Goal: Communication & Community: Ask a question

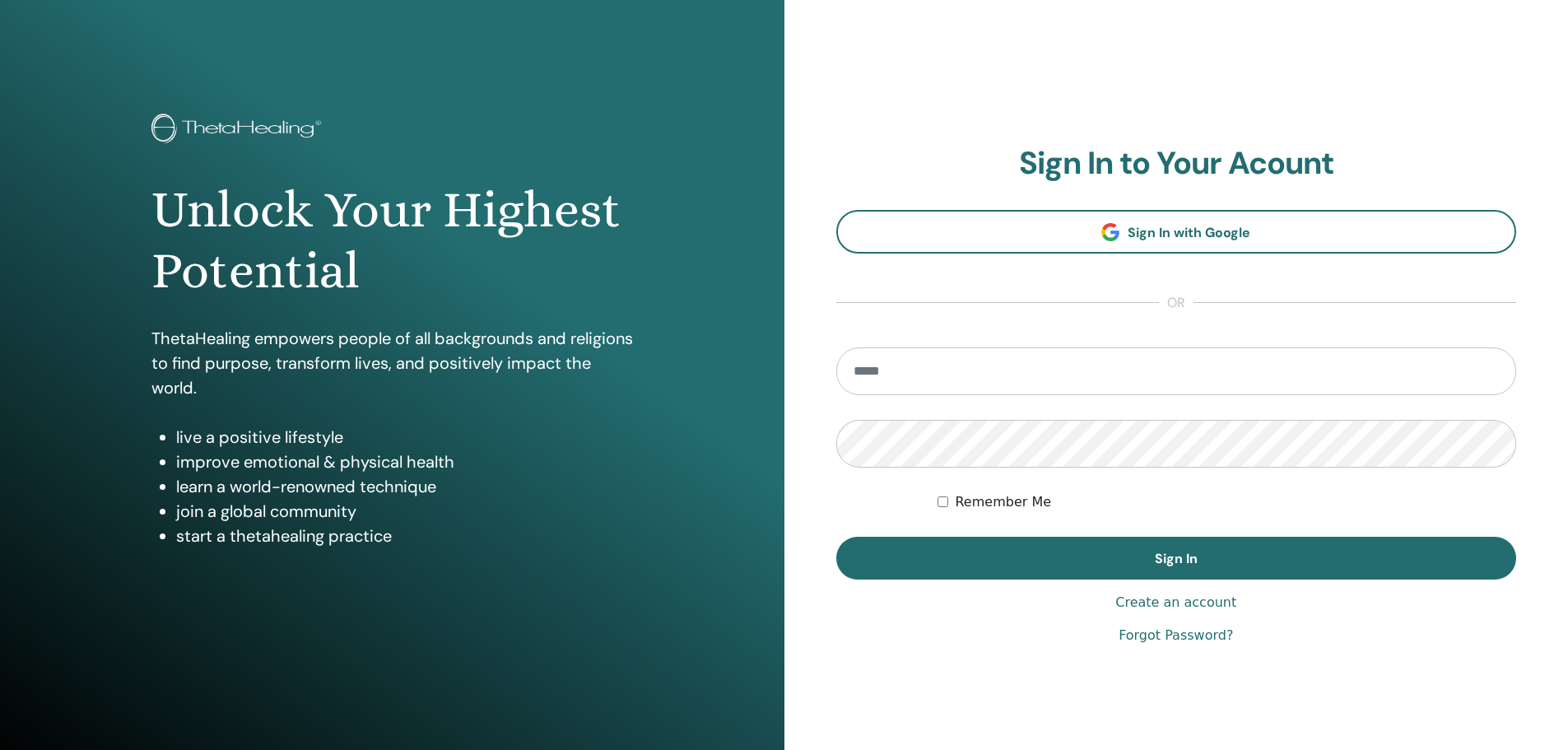
click at [1058, 389] on input "email" at bounding box center [1177, 371] width 681 height 48
type input "**********"
click at [836, 537] on button "Sign In" at bounding box center [1177, 558] width 681 height 43
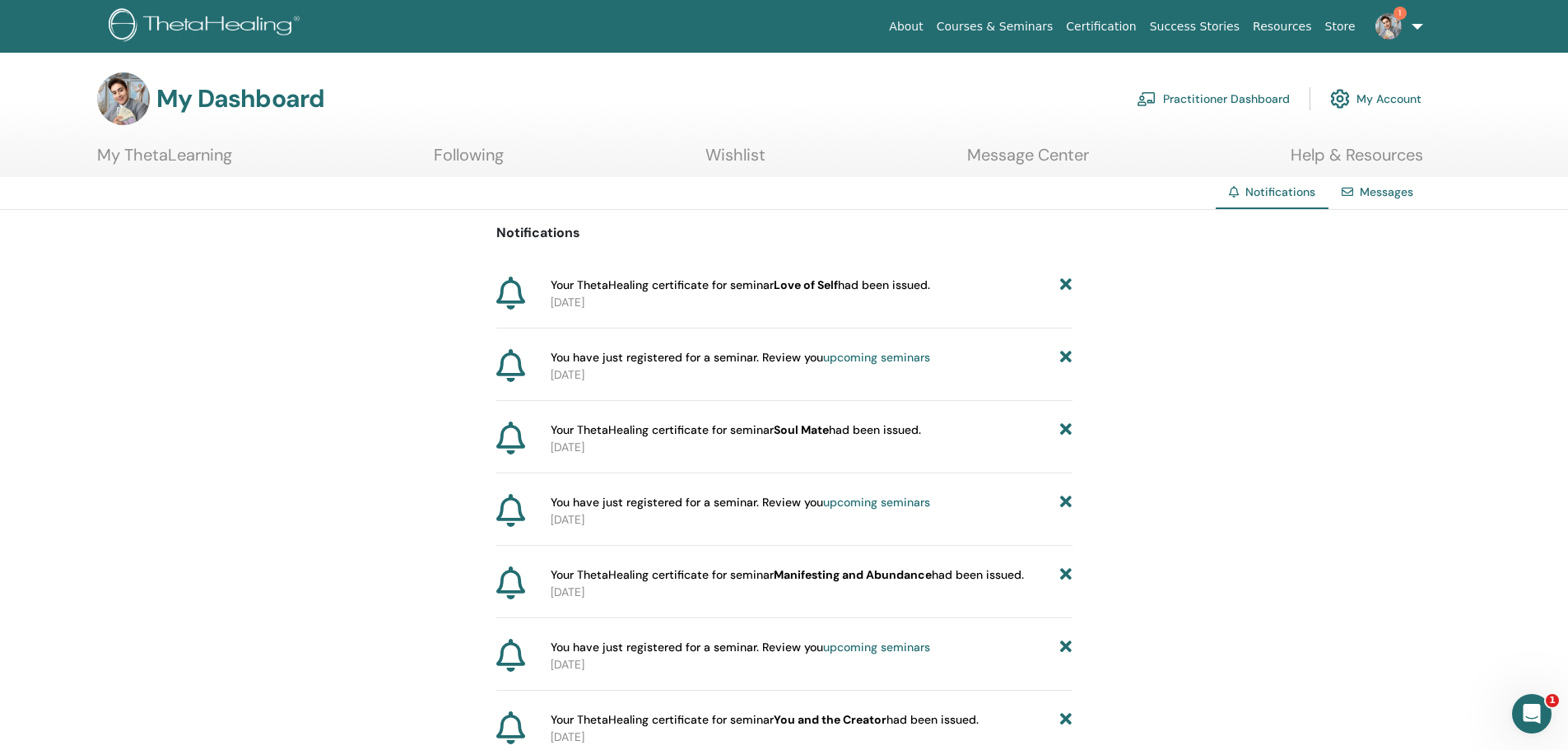
click at [1418, 27] on link "1" at bounding box center [1396, 26] width 68 height 52
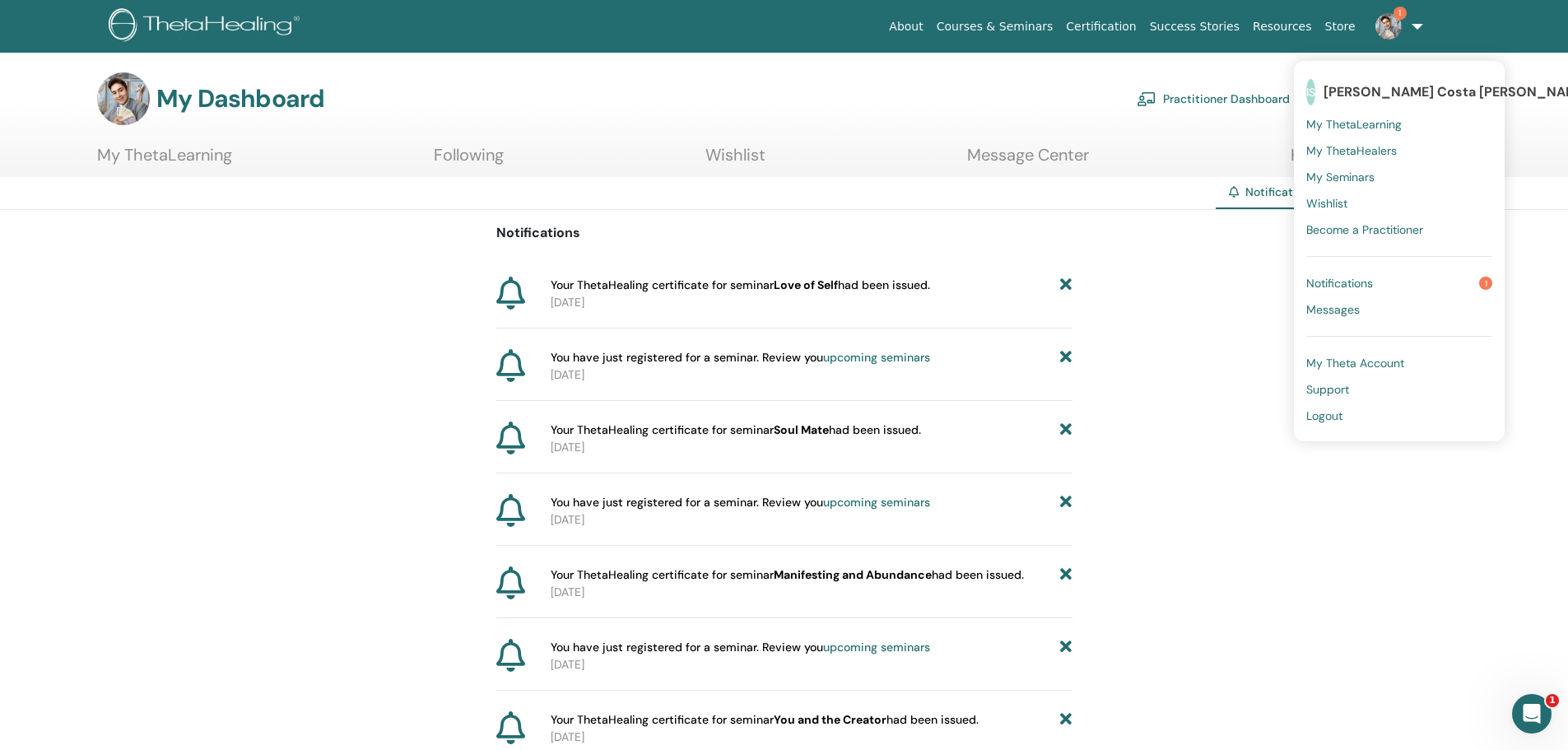
click at [1336, 312] on span "Messages" at bounding box center [1333, 309] width 53 height 15
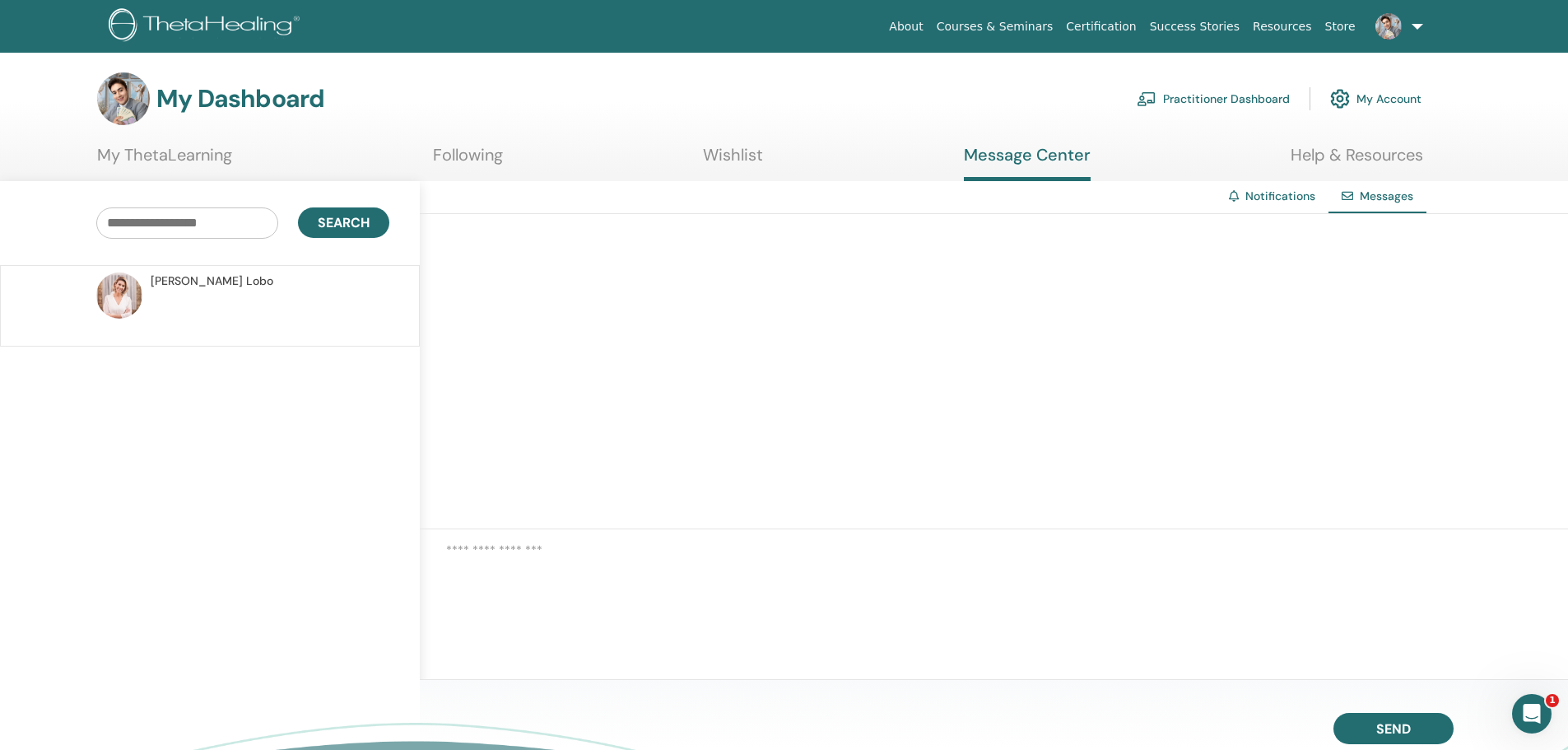
click at [1406, 28] on span at bounding box center [1388, 25] width 39 height 13
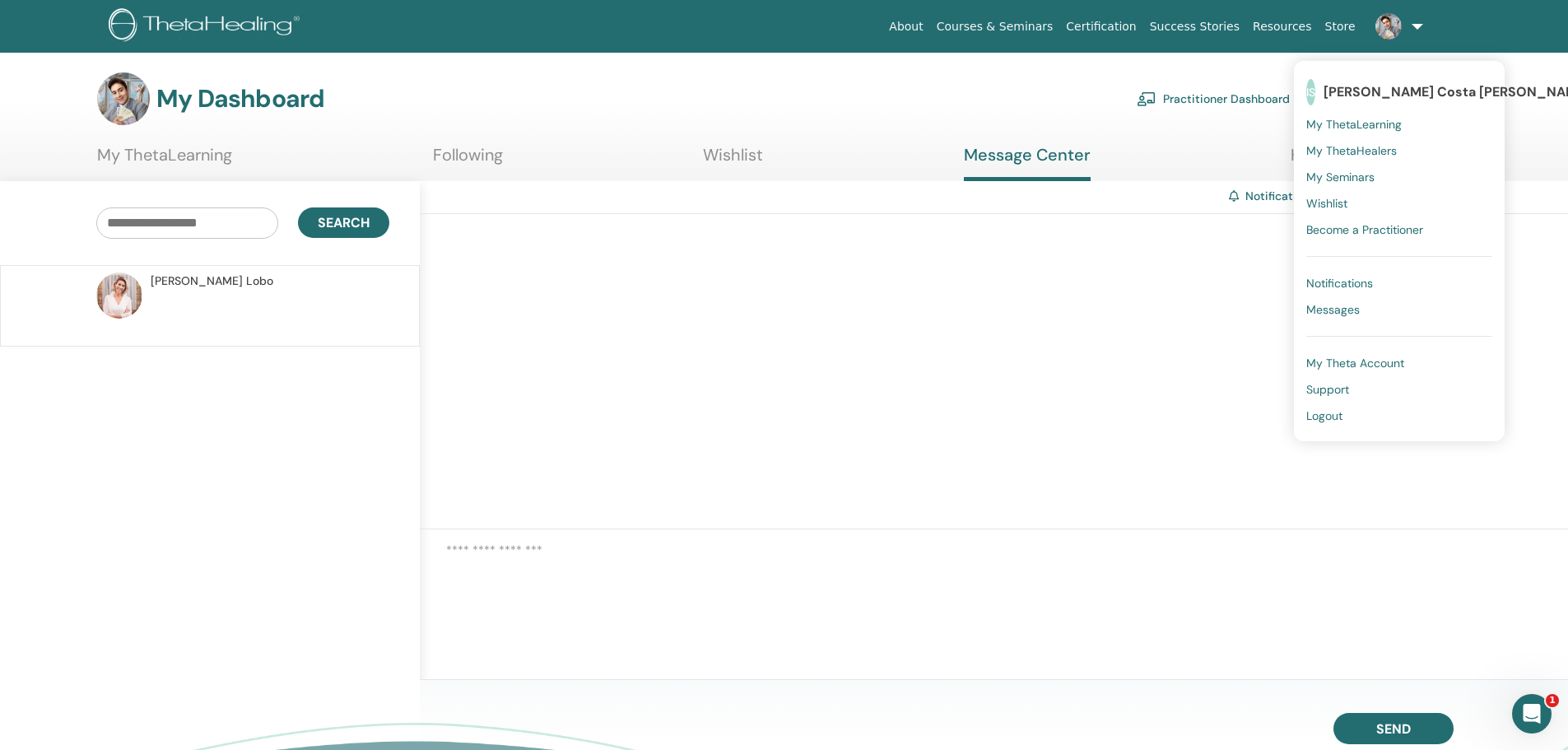
click at [1221, 100] on link "Practitioner Dashboard" at bounding box center [1213, 99] width 153 height 36
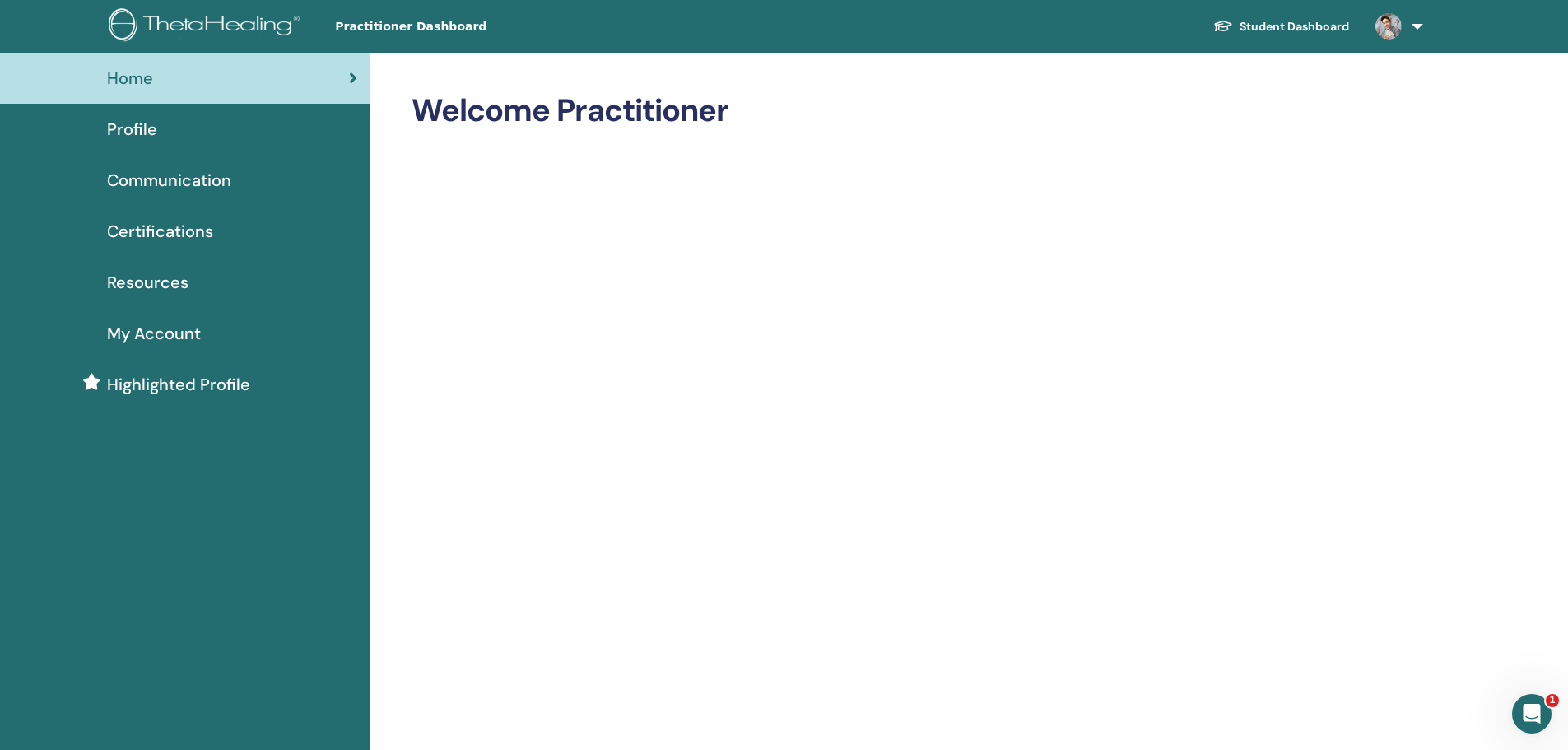
click at [139, 139] on span "Profile" at bounding box center [132, 130] width 50 height 25
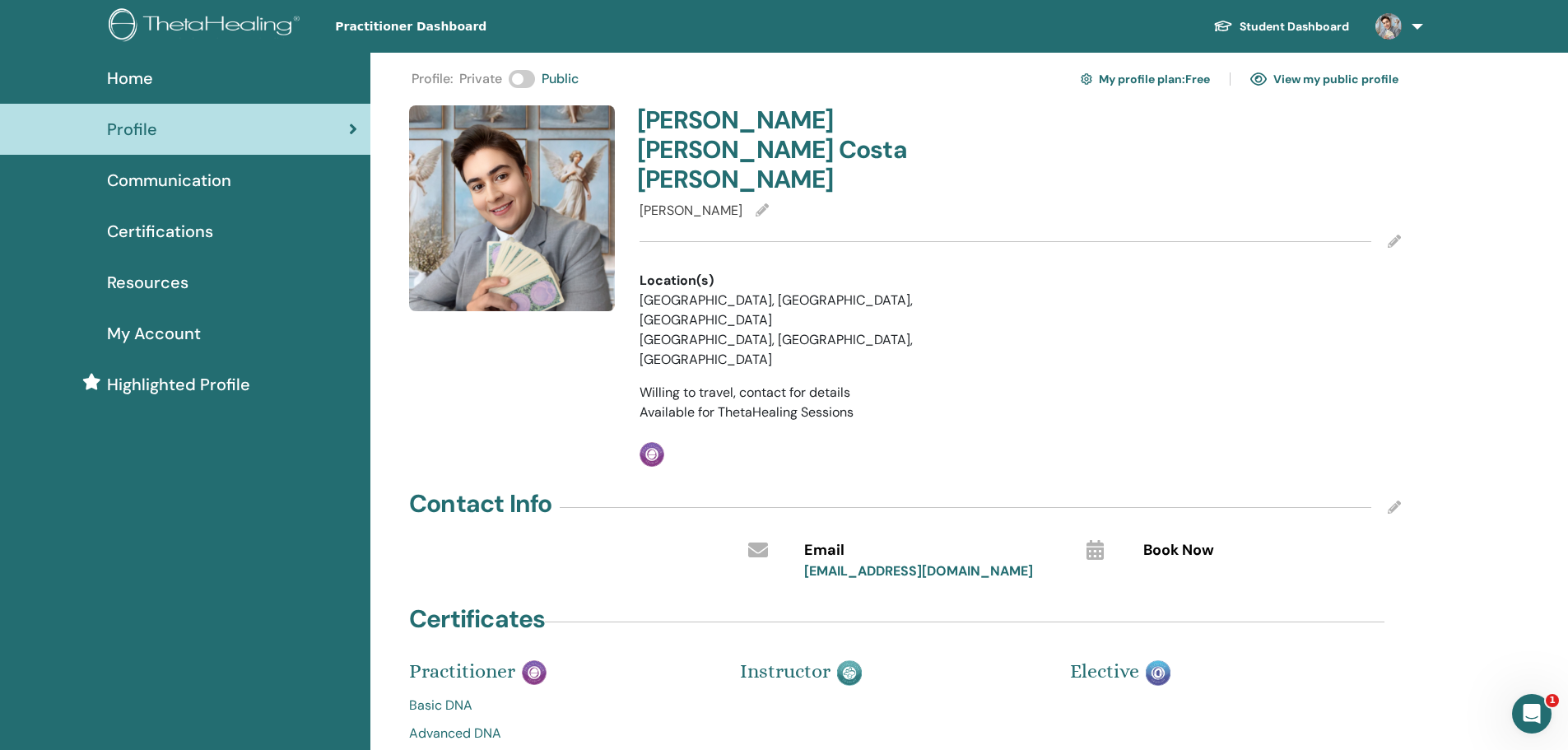
click at [1301, 77] on link "View my public profile" at bounding box center [1324, 79] width 148 height 27
click at [478, 197] on img at bounding box center [512, 209] width 206 height 206
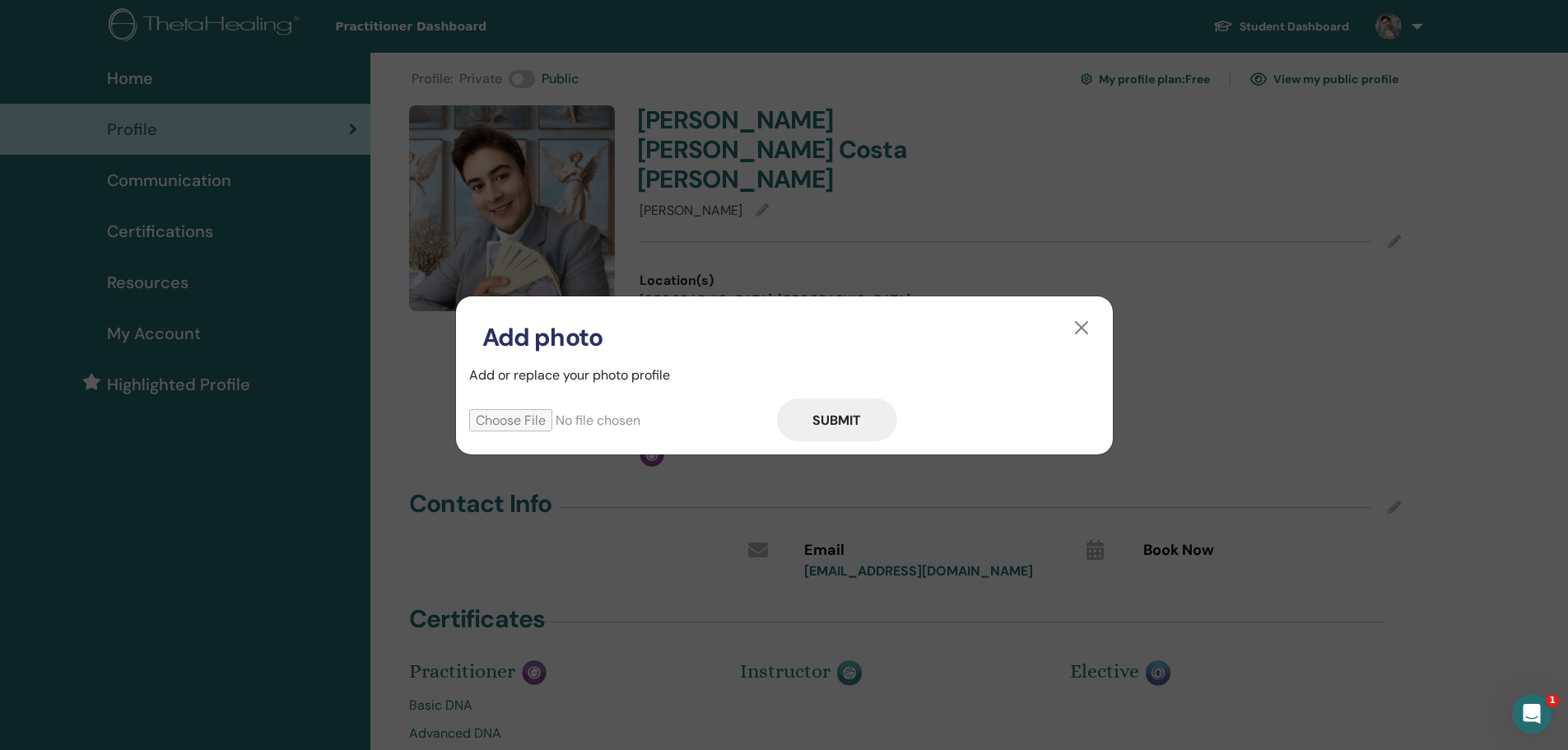
click at [546, 417] on input "file" at bounding box center [623, 419] width 308 height 22
type input "**********"
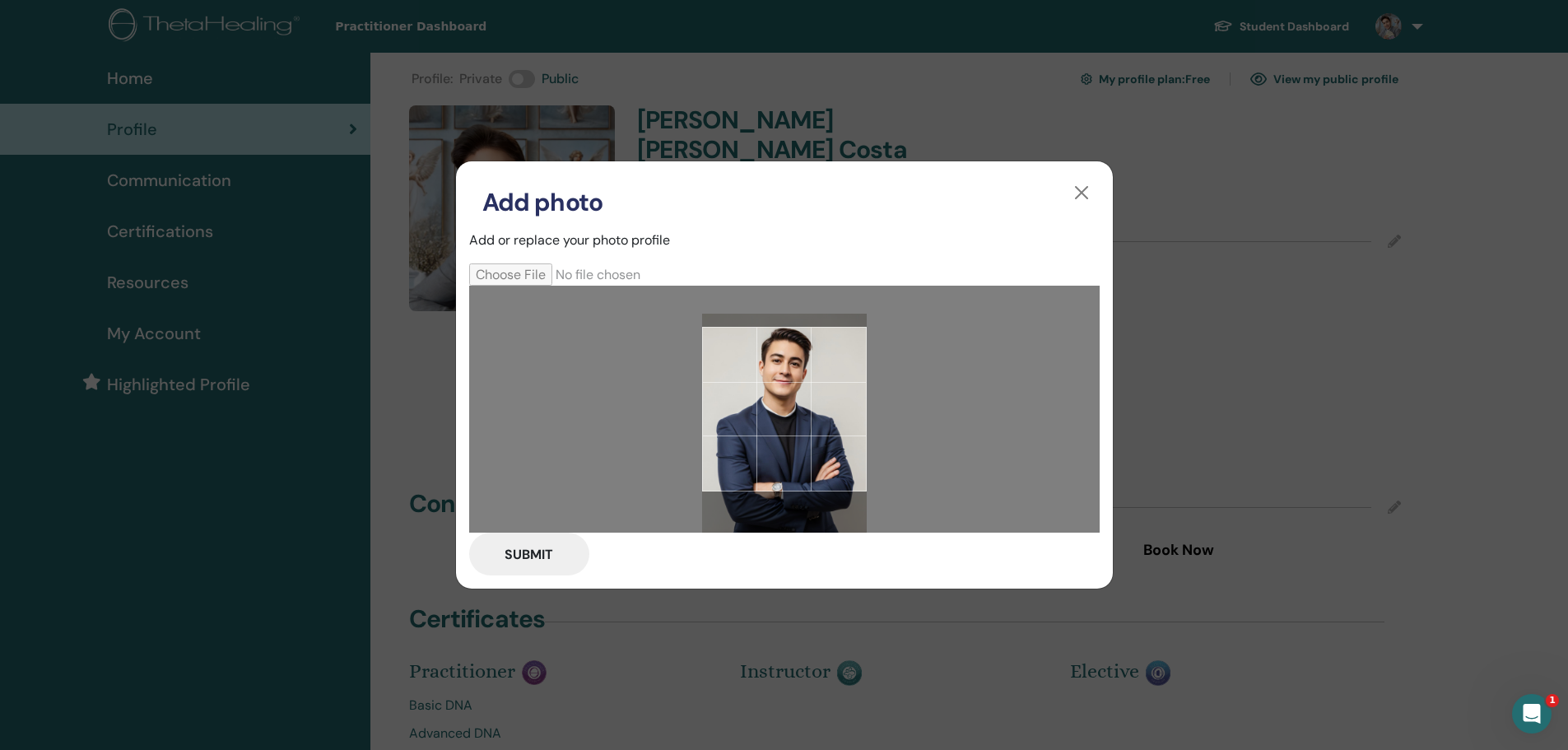
drag, startPoint x: 783, startPoint y: 406, endPoint x: 789, endPoint y: 434, distance: 28.6
click at [789, 434] on div at bounding box center [784, 409] width 164 height 164
click at [544, 549] on button "Submit" at bounding box center [529, 554] width 120 height 43
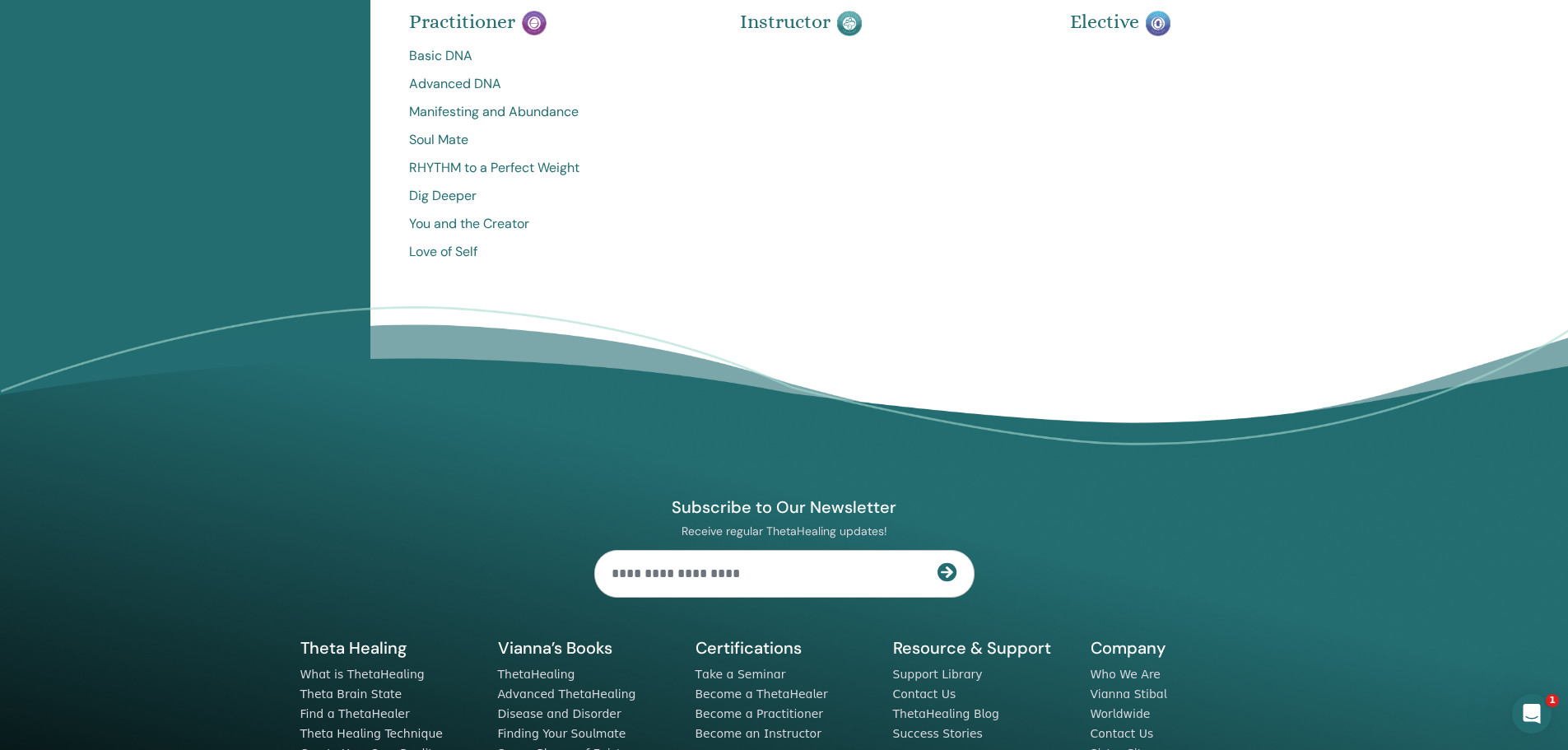
scroll to position [651, 0]
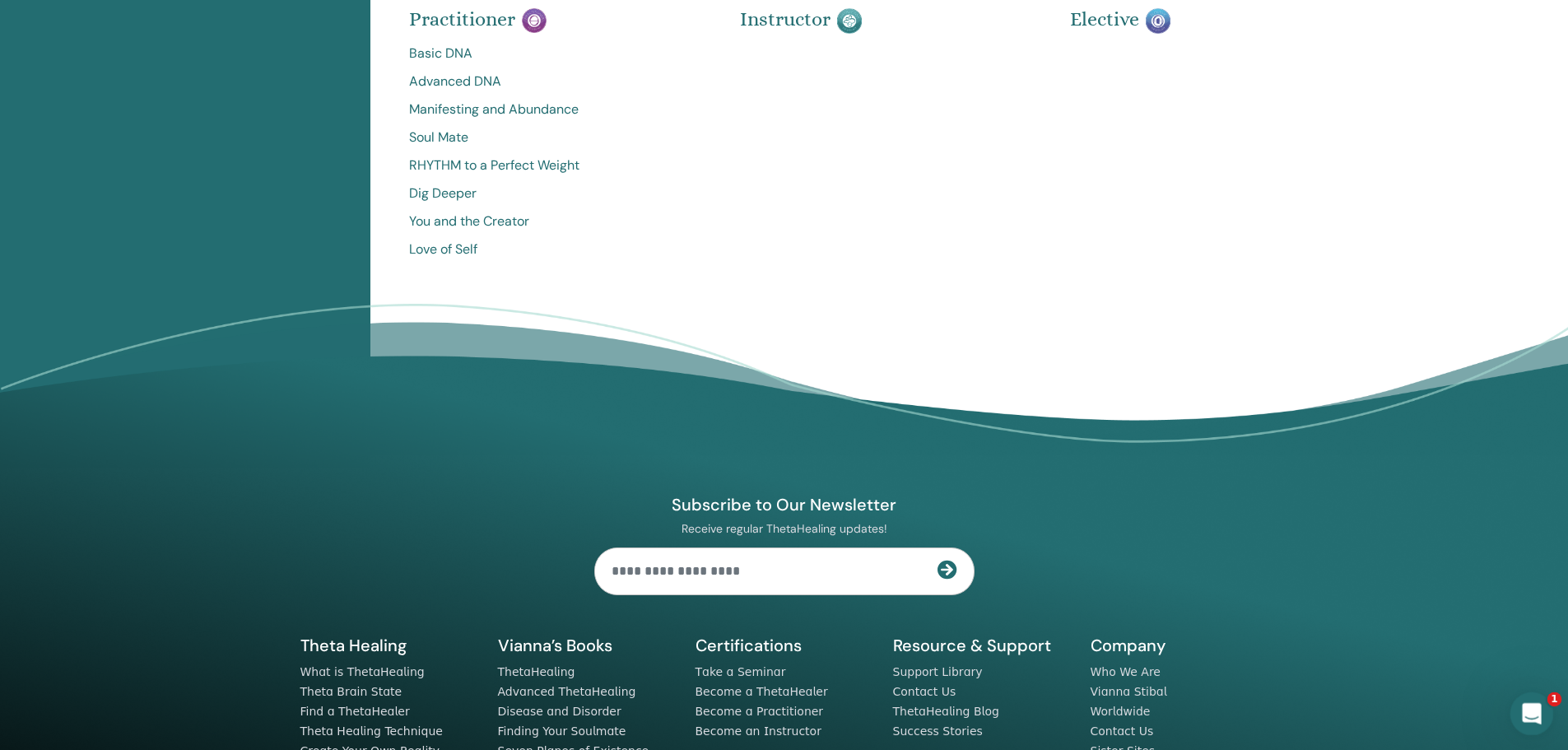
click at [1539, 697] on div "Open Intercom Messenger" at bounding box center [1529, 711] width 54 height 54
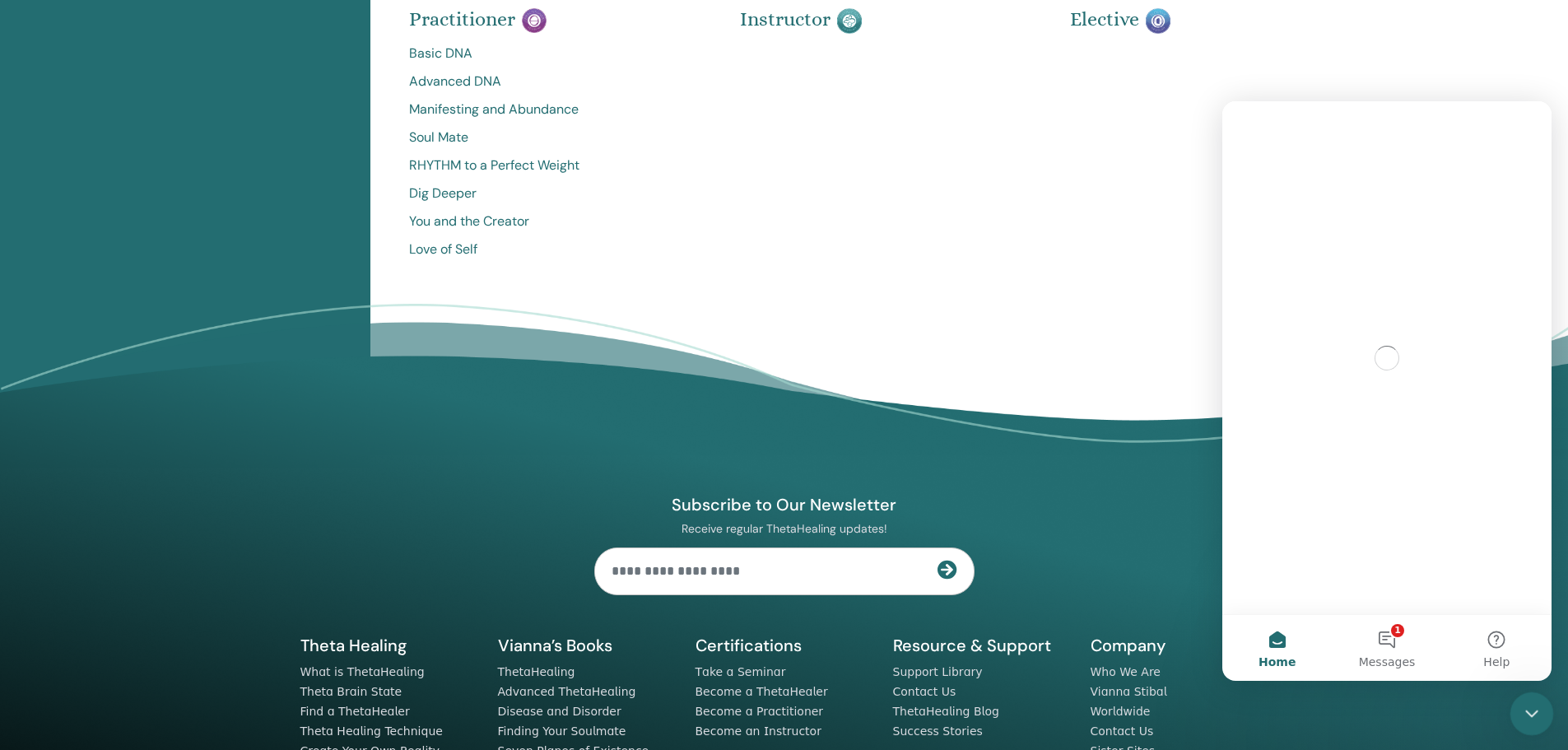
scroll to position [0, 0]
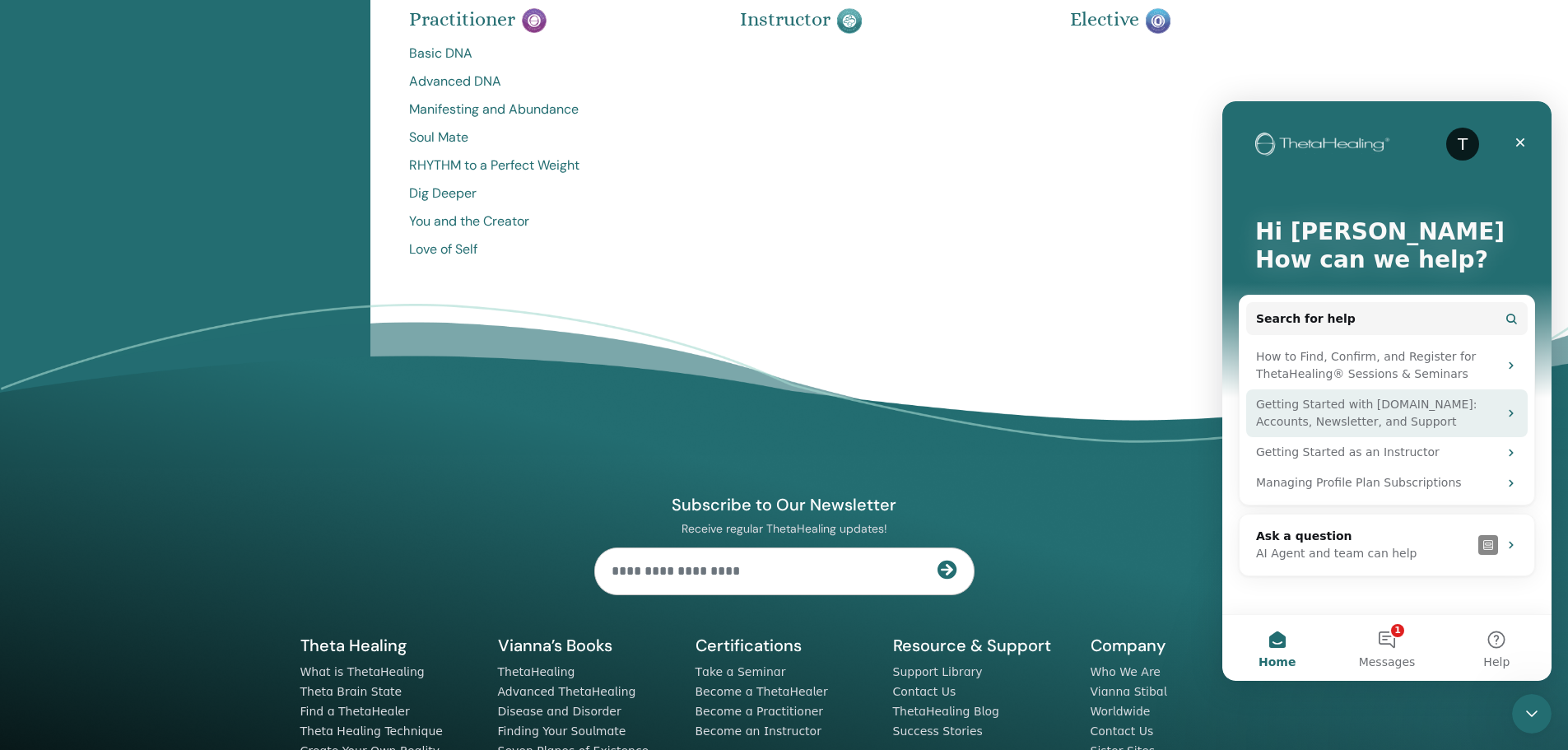
click at [1405, 406] on div "Getting Started with ThetaHealing.com: Accounts, Newsletter, and Support" at bounding box center [1377, 412] width 242 height 35
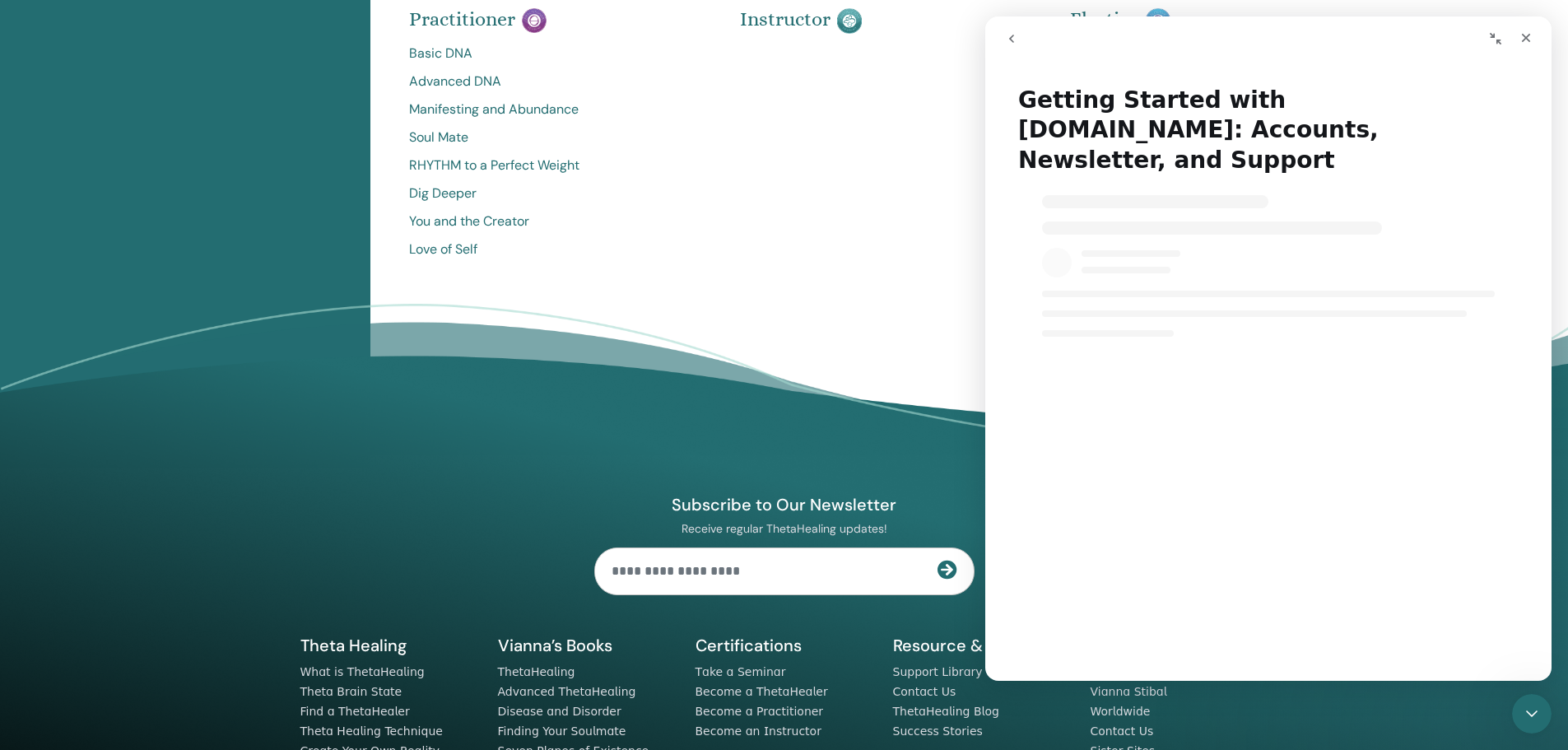
select select "**"
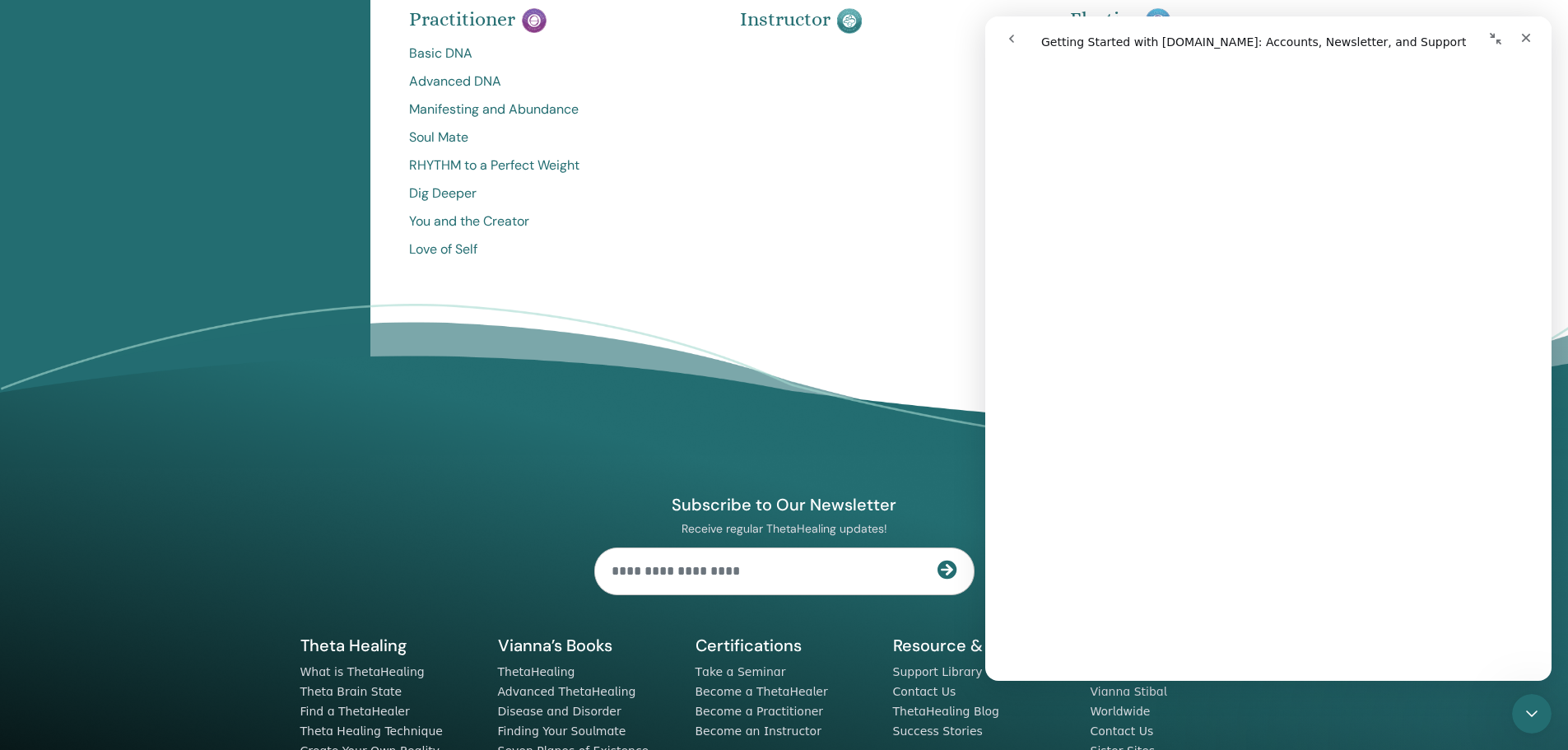
scroll to position [987, 0]
click at [1520, 706] on icon "Close Intercom Messenger" at bounding box center [1530, 711] width 20 height 20
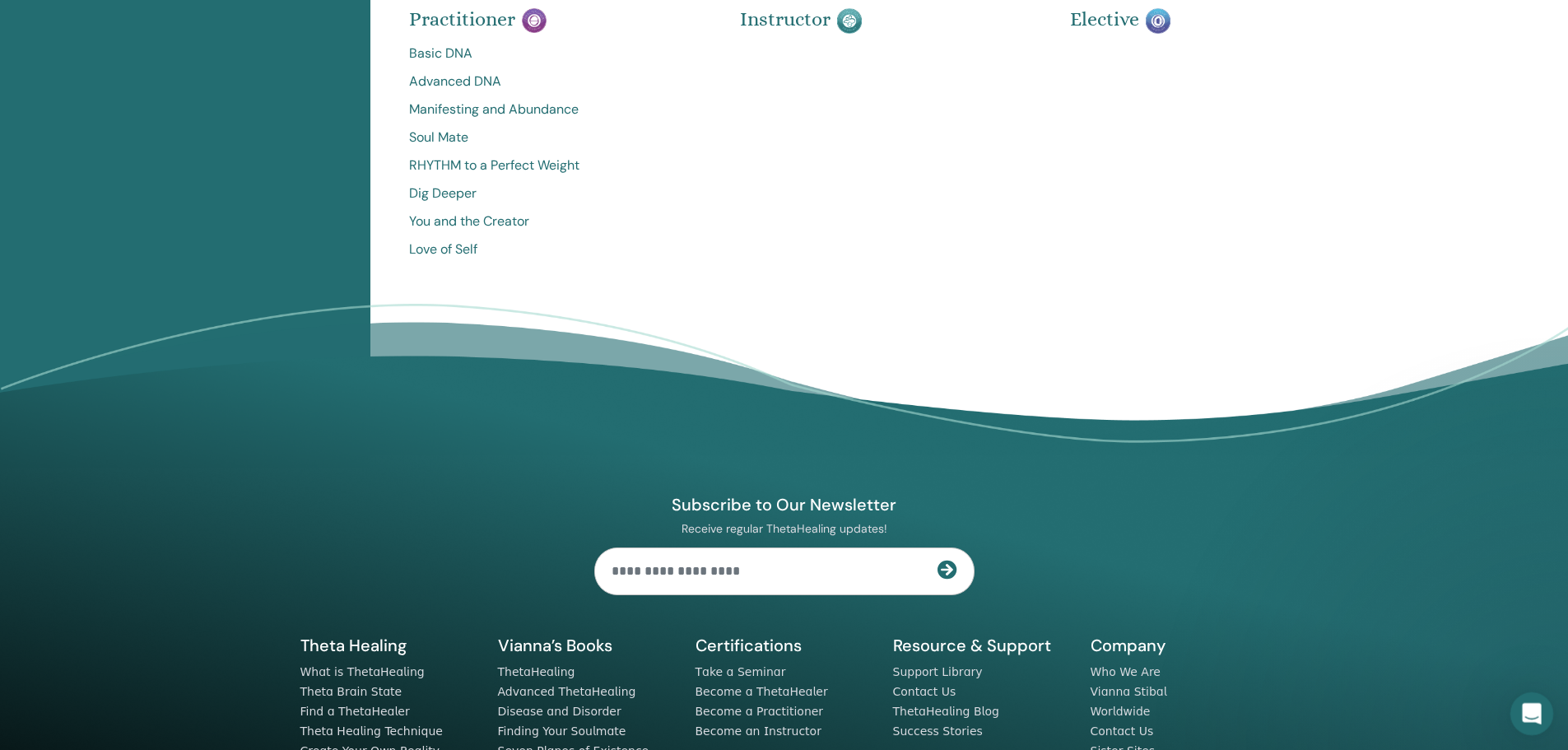
scroll to position [0, 0]
click at [1532, 714] on icon "Open Intercom Messenger" at bounding box center [1530, 711] width 28 height 28
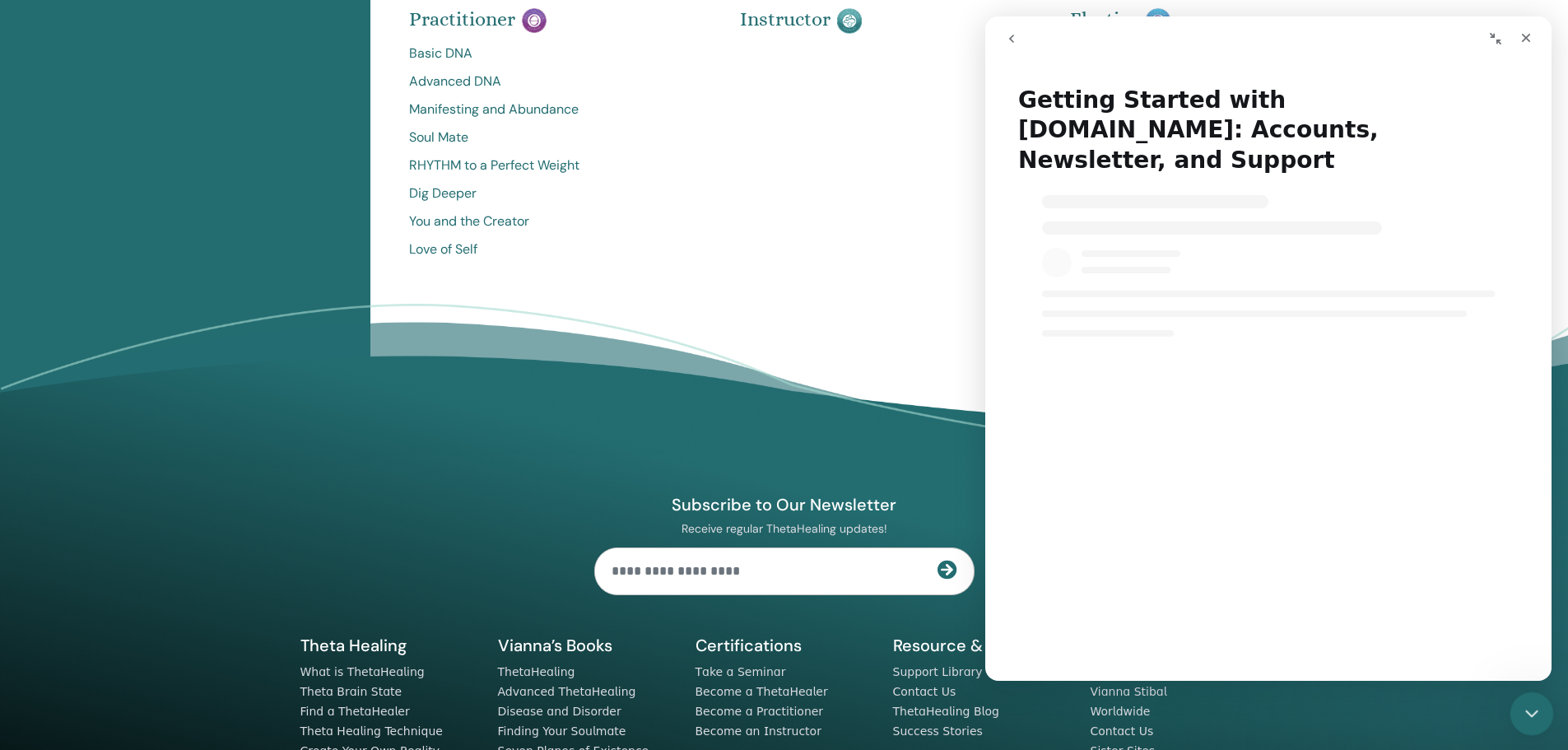
select select "**"
click at [1532, 714] on icon "Close Intercom Messenger" at bounding box center [1530, 711] width 20 height 20
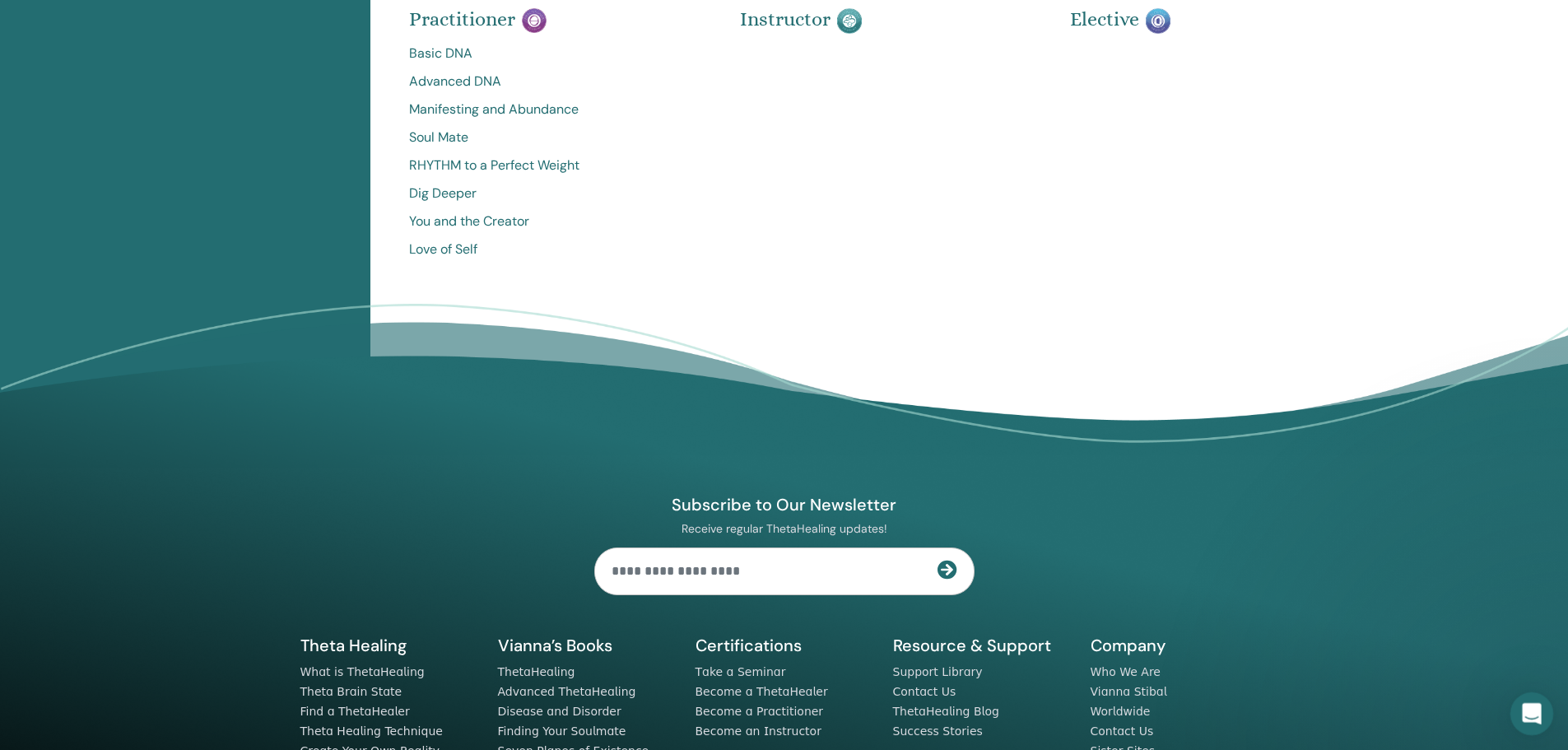
click at [1532, 714] on icon "Open Intercom Messenger" at bounding box center [1530, 711] width 28 height 28
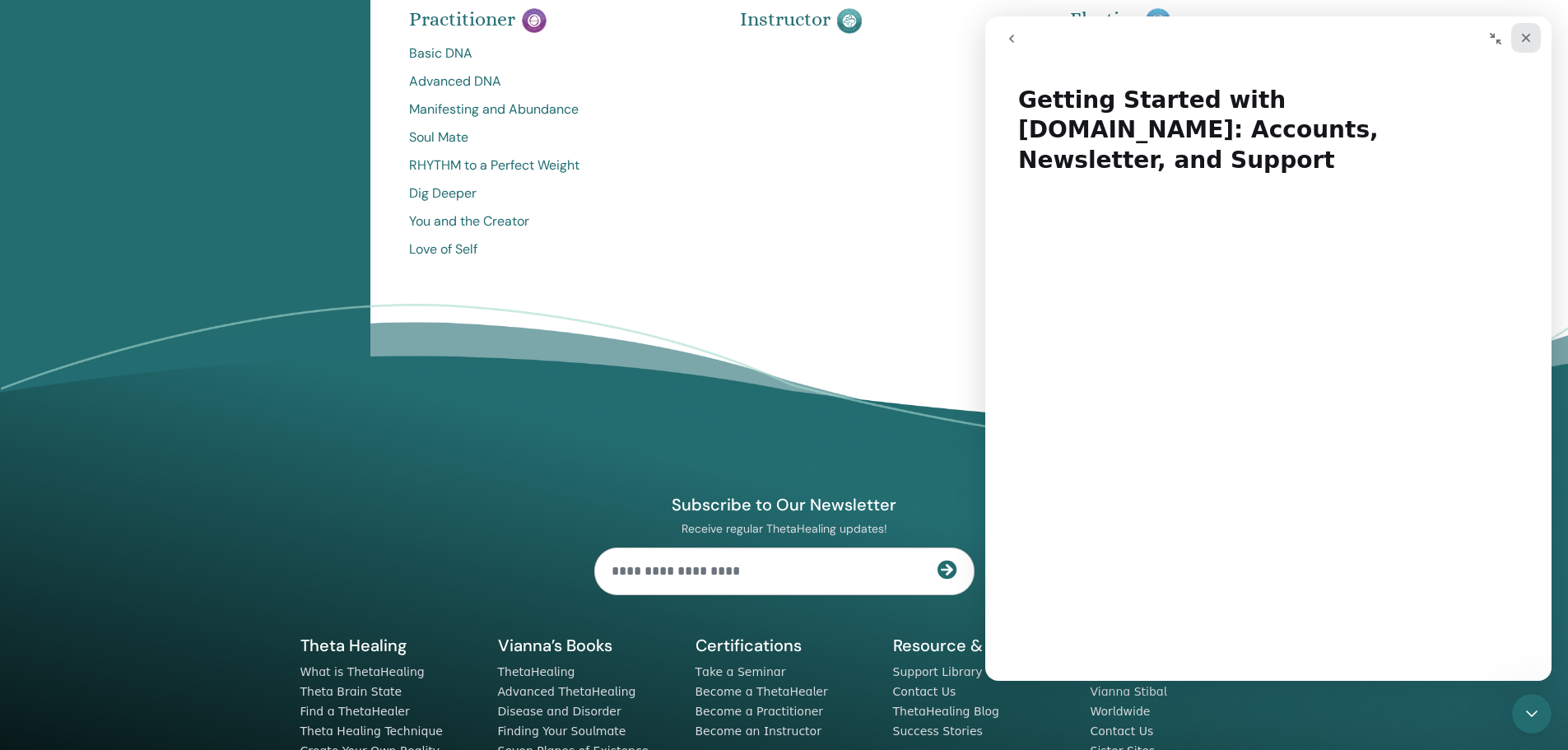
click at [1536, 46] on div "Close" at bounding box center [1525, 37] width 29 height 29
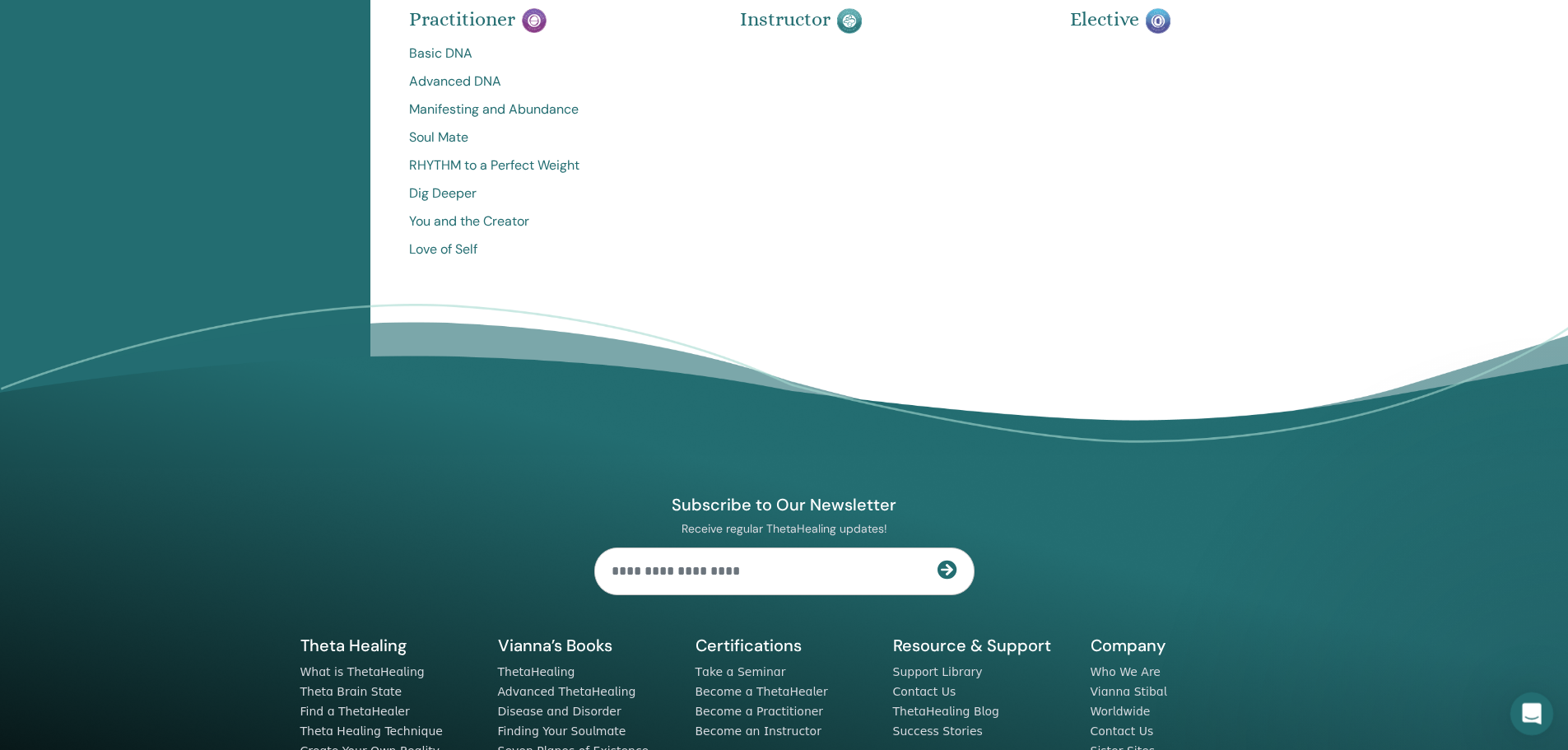
click at [1539, 700] on div "Open Intercom Messenger" at bounding box center [1529, 711] width 54 height 54
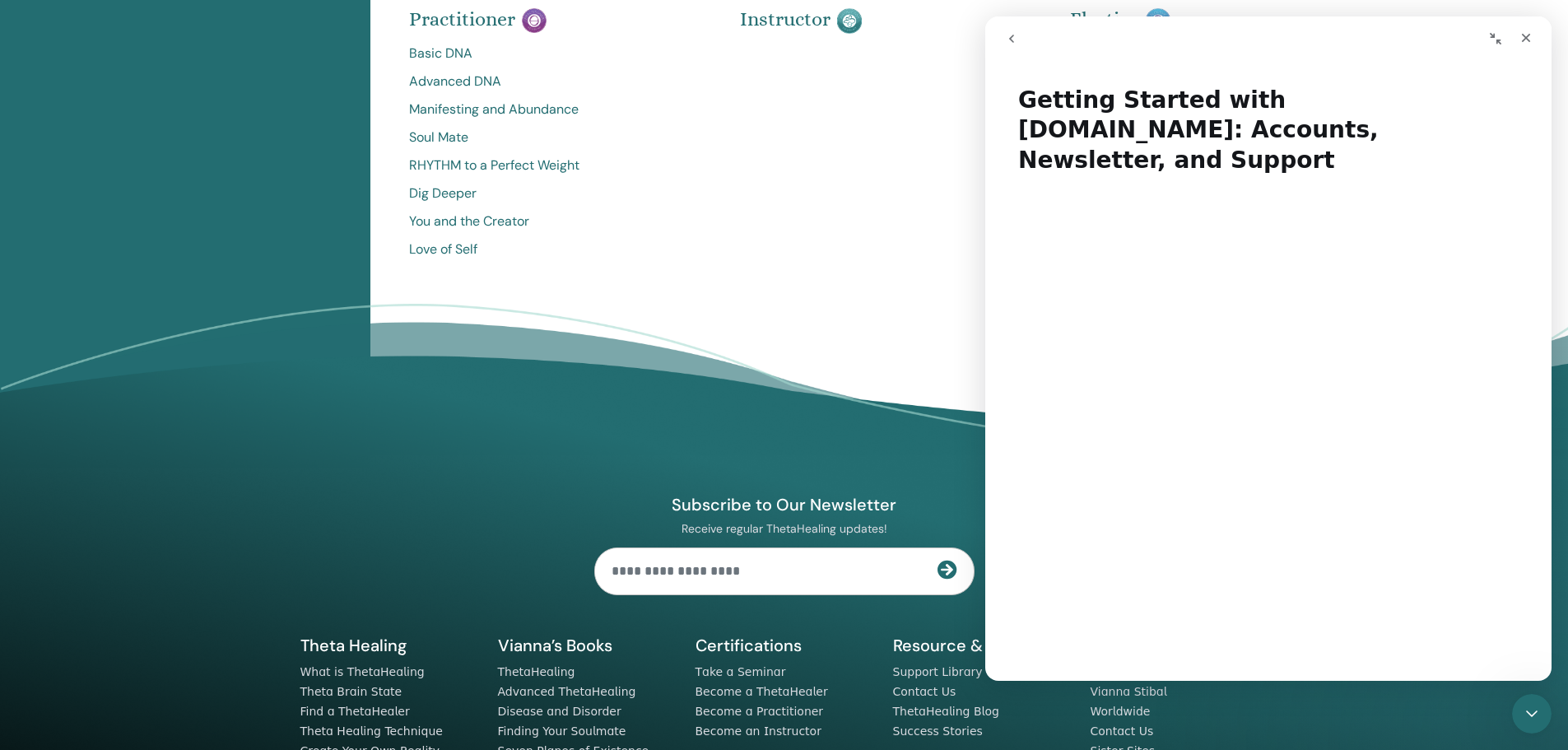
click at [1007, 41] on icon "go back" at bounding box center [1012, 38] width 13 height 13
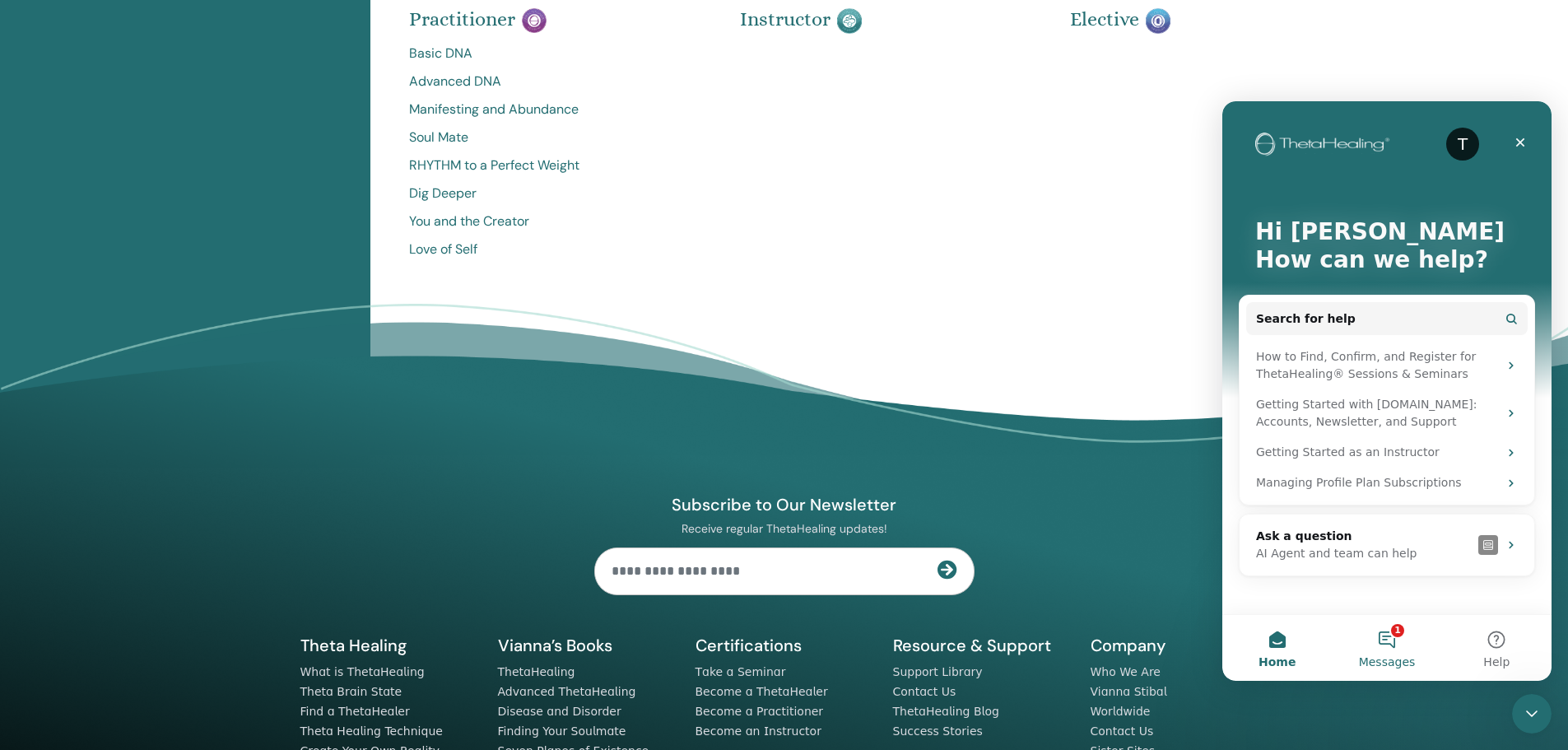
click at [1388, 645] on button "1 Messages" at bounding box center [1386, 648] width 109 height 66
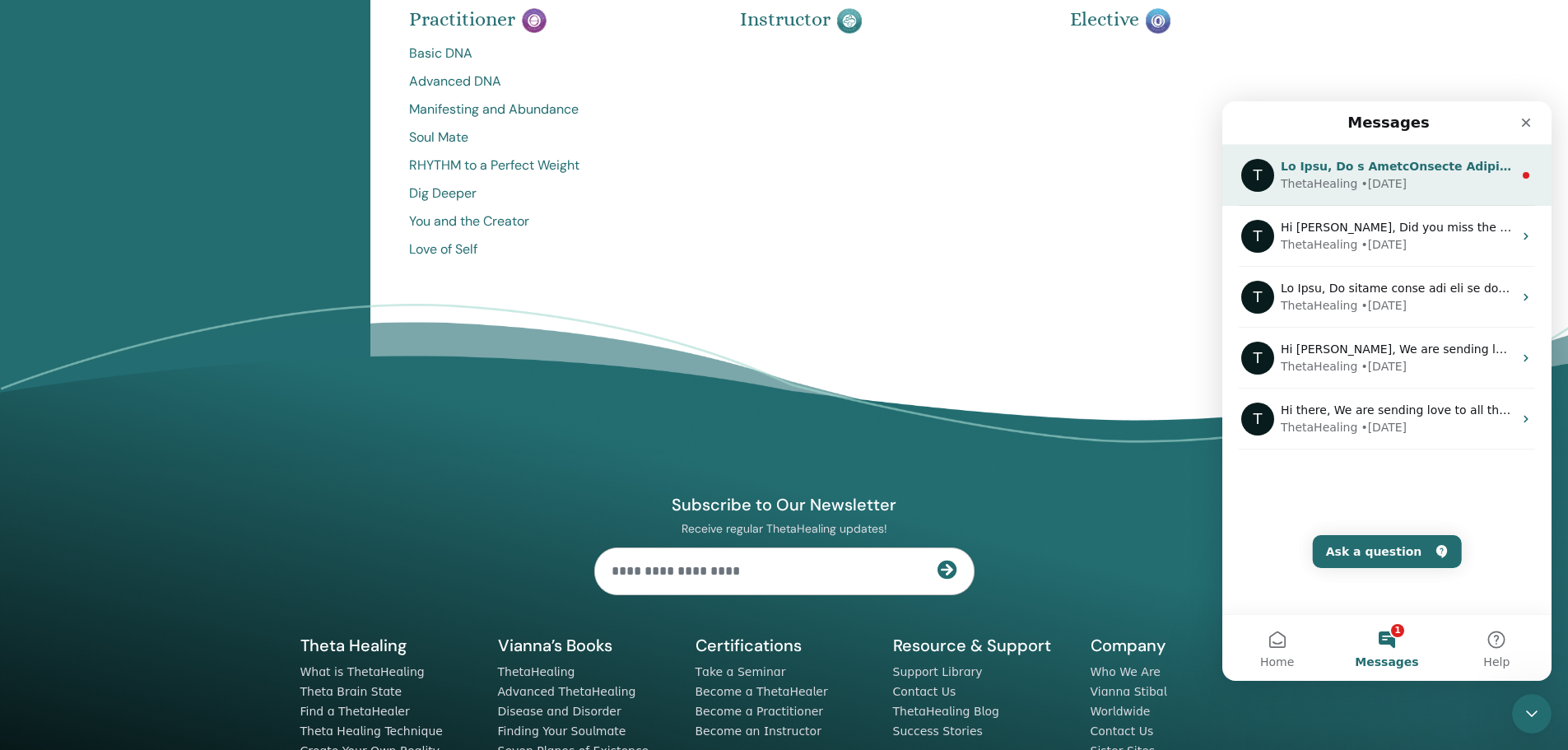
click at [1409, 189] on div "ThetaHealing • 4w ago" at bounding box center [1396, 183] width 232 height 17
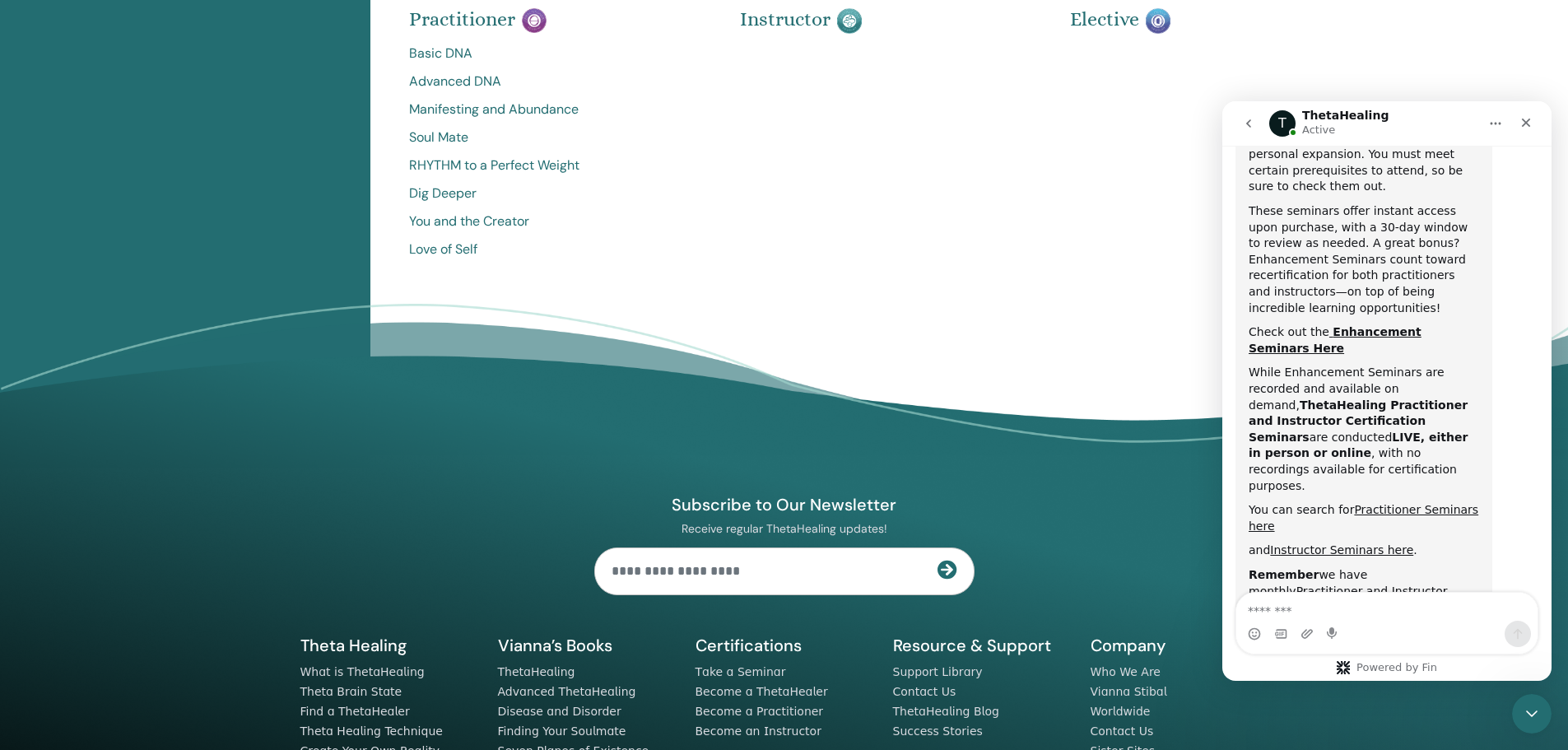
scroll to position [848, 0]
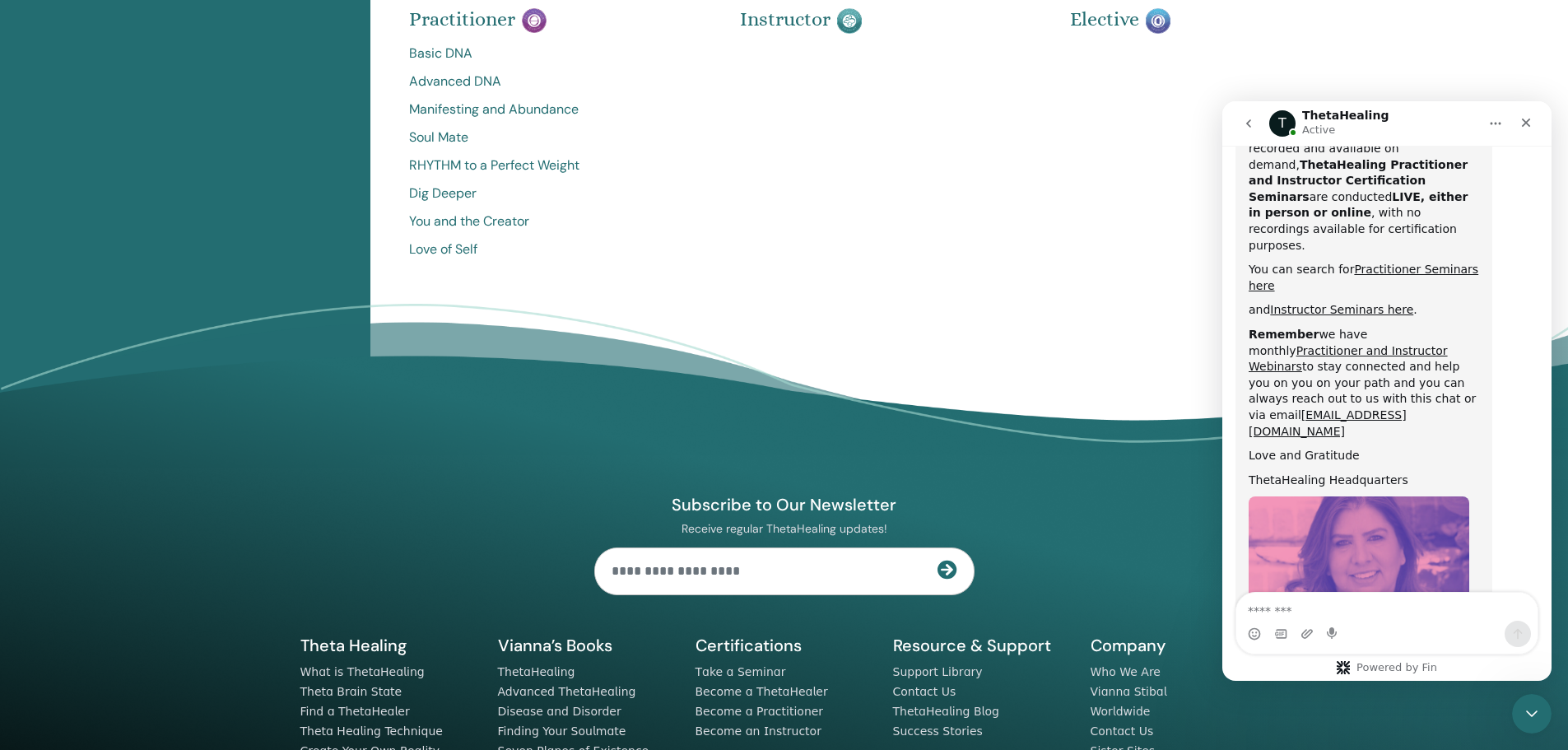
click at [1248, 126] on icon "go back" at bounding box center [1248, 124] width 13 height 13
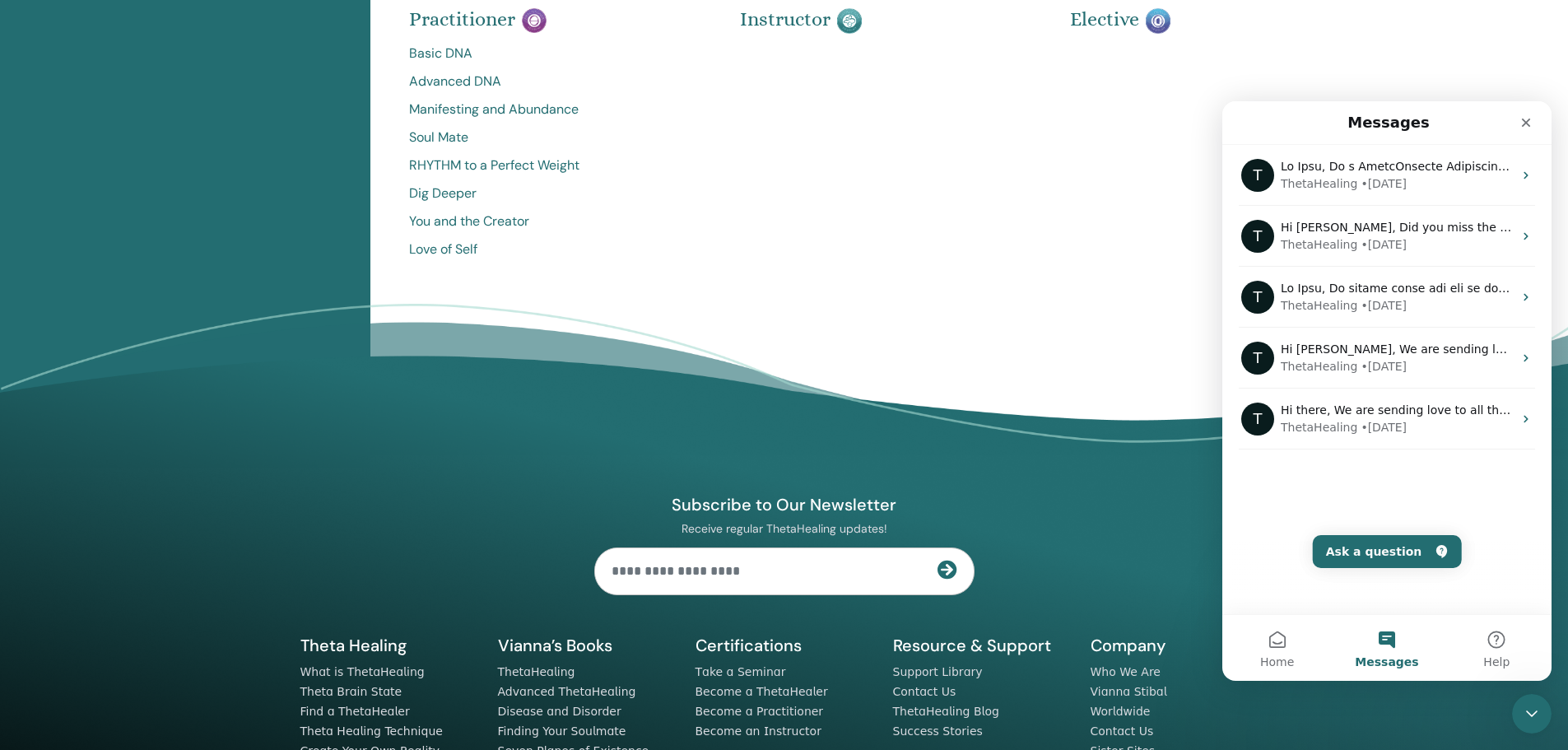
scroll to position [0, 0]
click at [1486, 634] on button "Help" at bounding box center [1496, 648] width 109 height 66
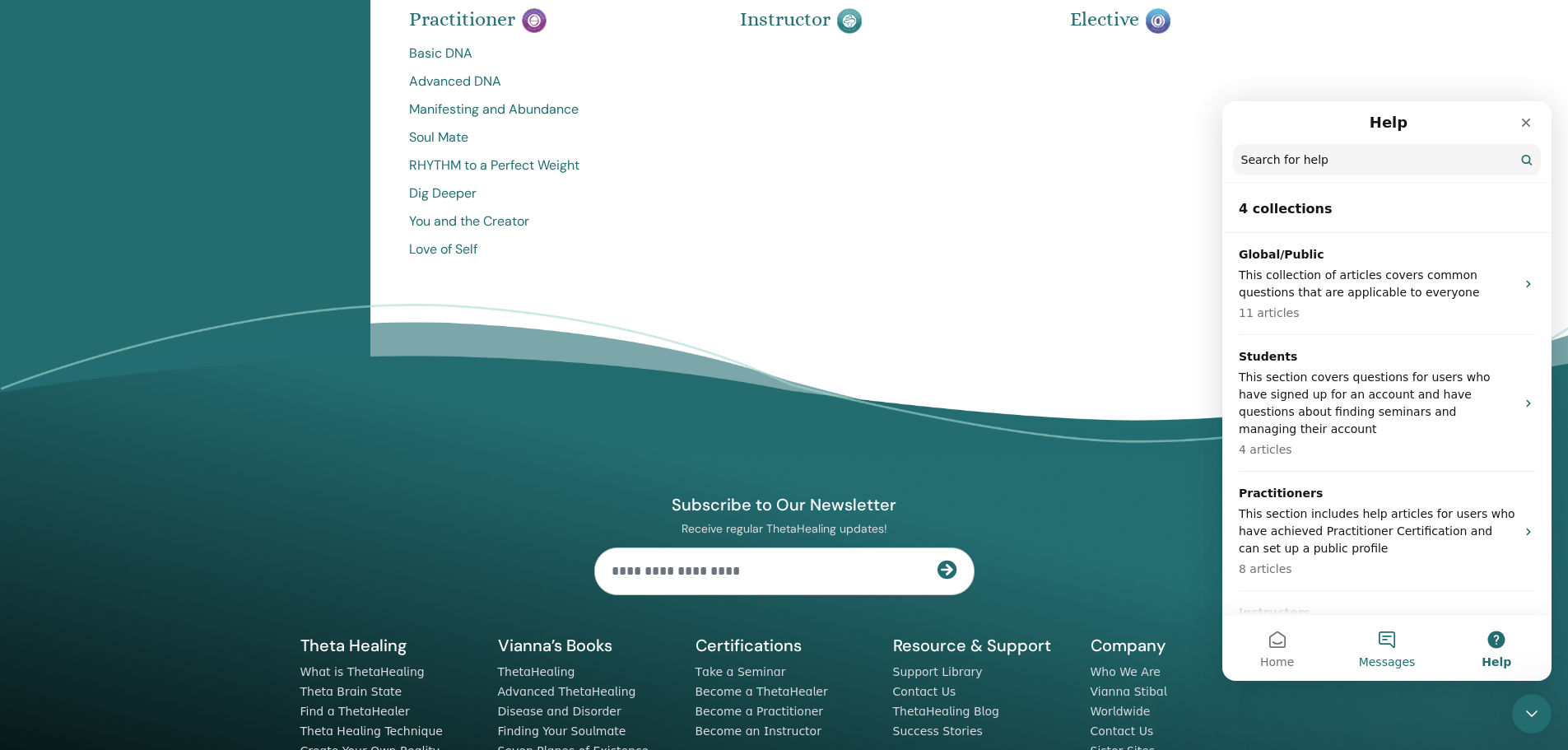
click at [1387, 634] on button "Messages" at bounding box center [1386, 648] width 109 height 66
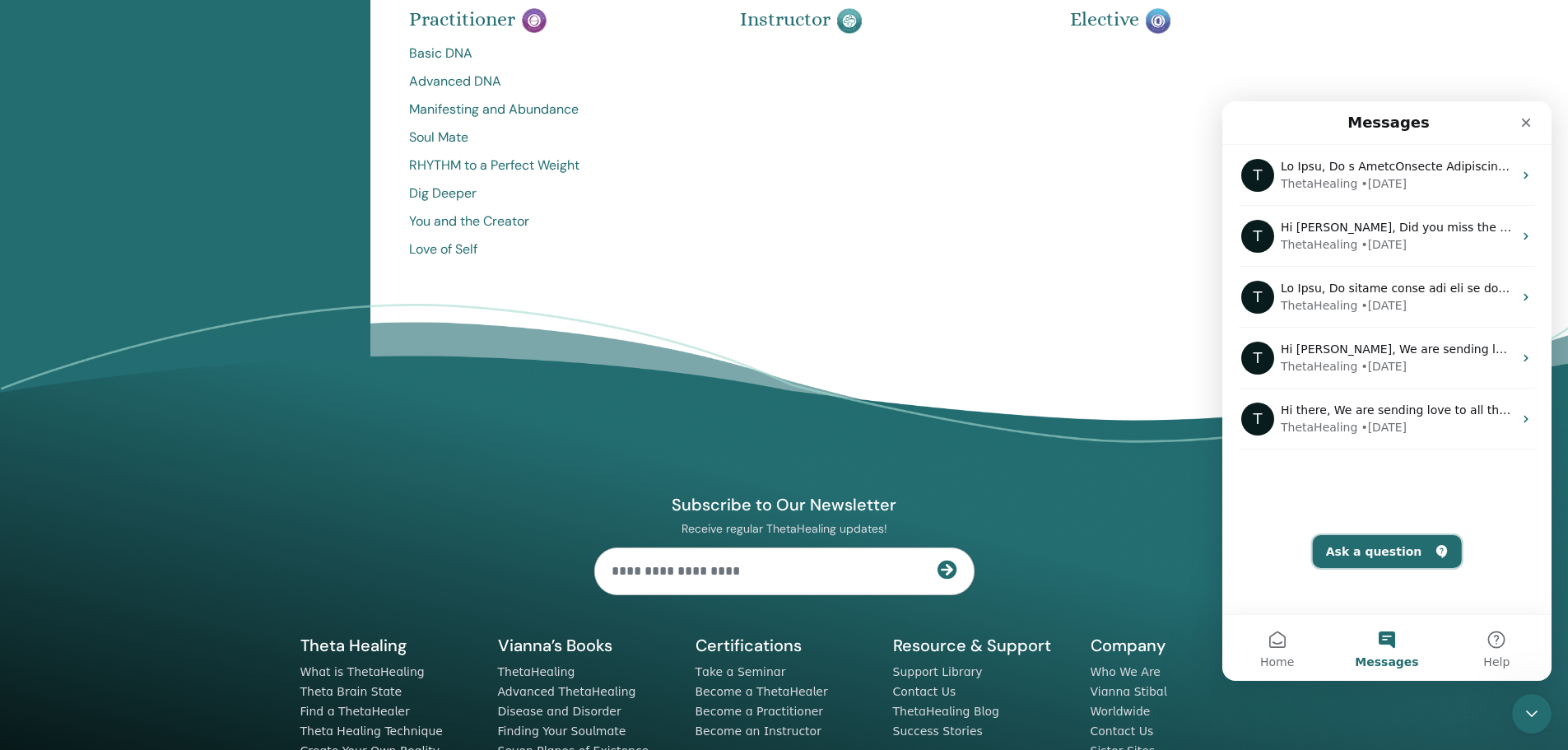
click at [1371, 551] on button "Ask a question" at bounding box center [1388, 551] width 149 height 33
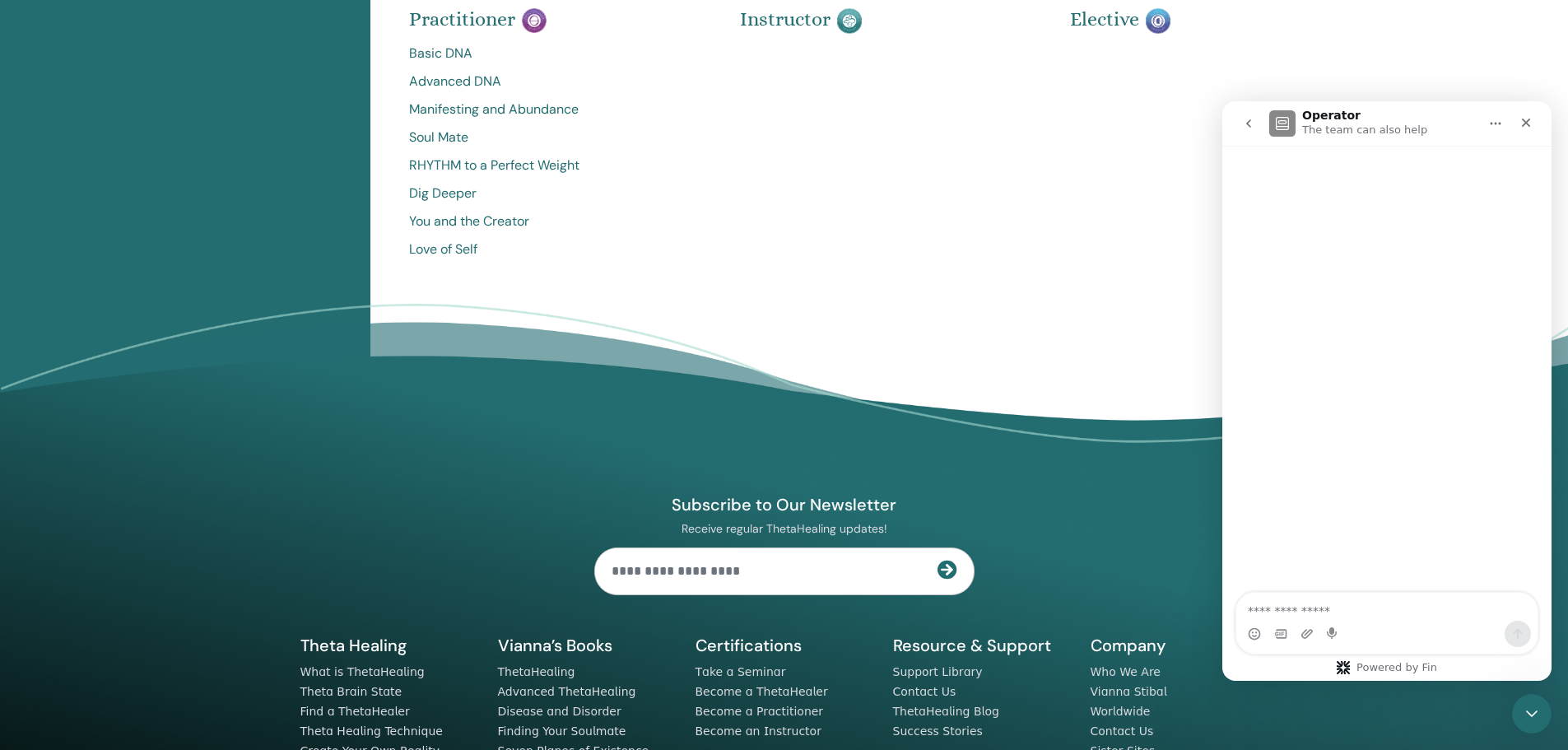
click at [1332, 609] on textarea "Ask a question…" at bounding box center [1387, 606] width 301 height 28
type textarea "**********"
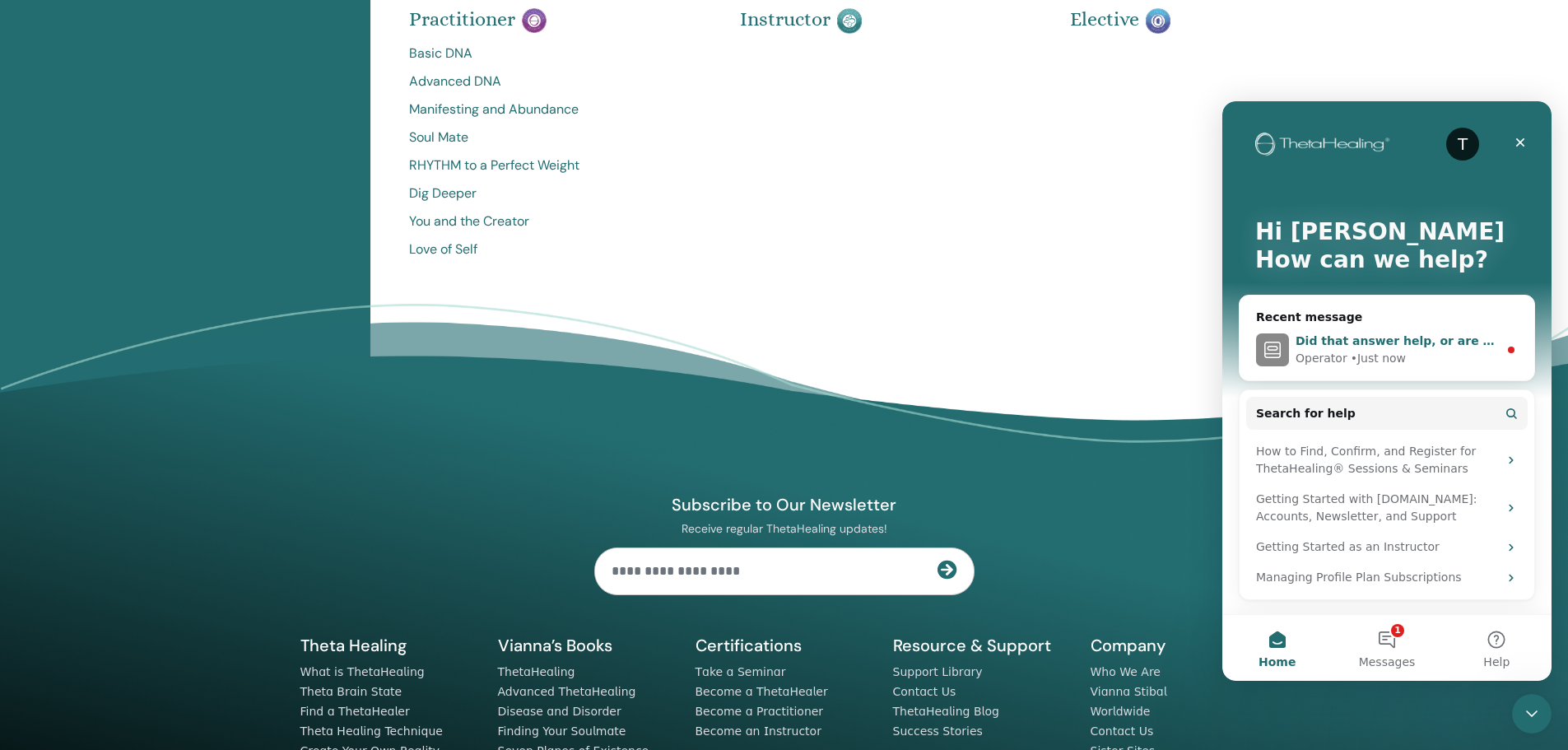
click at [1351, 363] on div "• Just now" at bounding box center [1379, 358] width 55 height 17
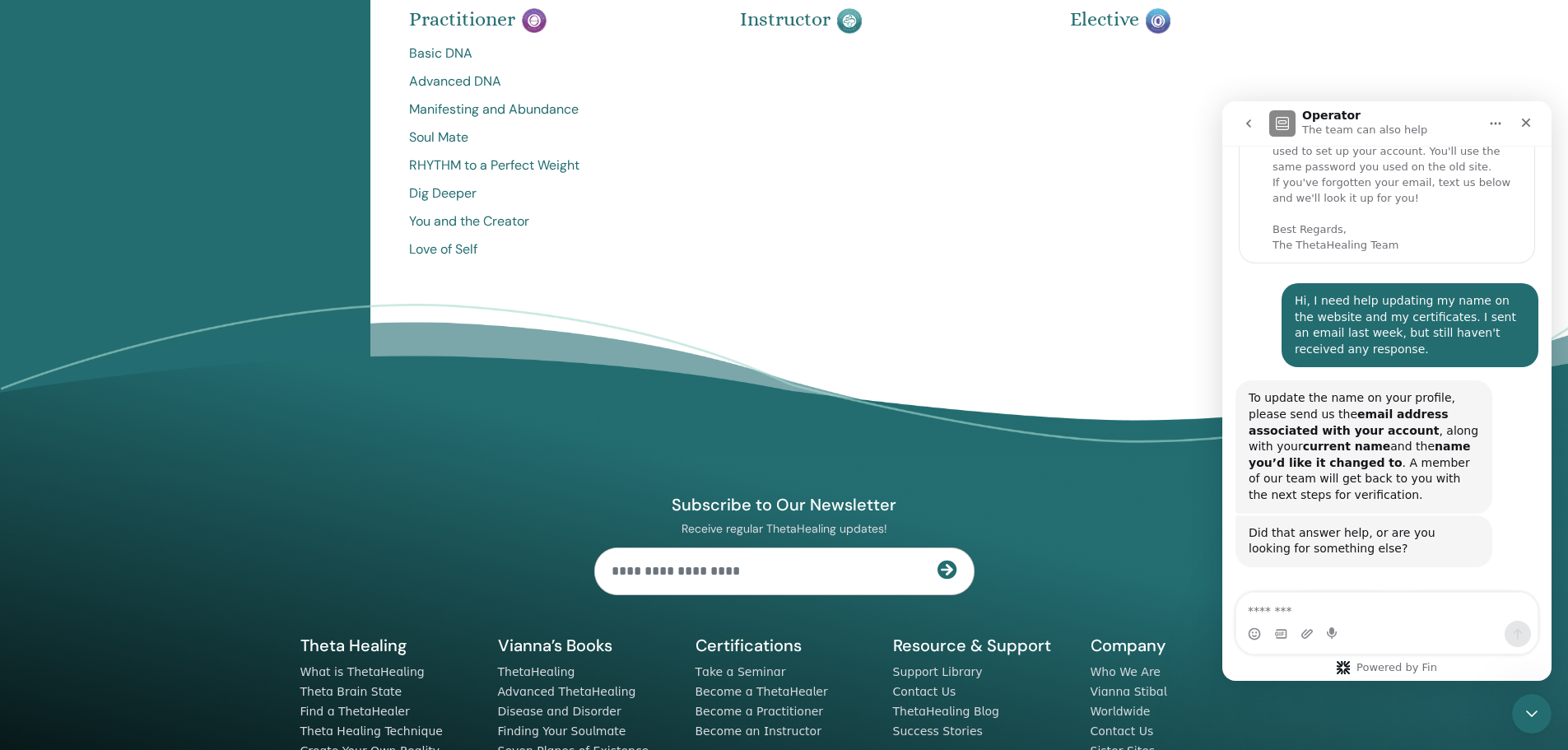
scroll to position [172, 0]
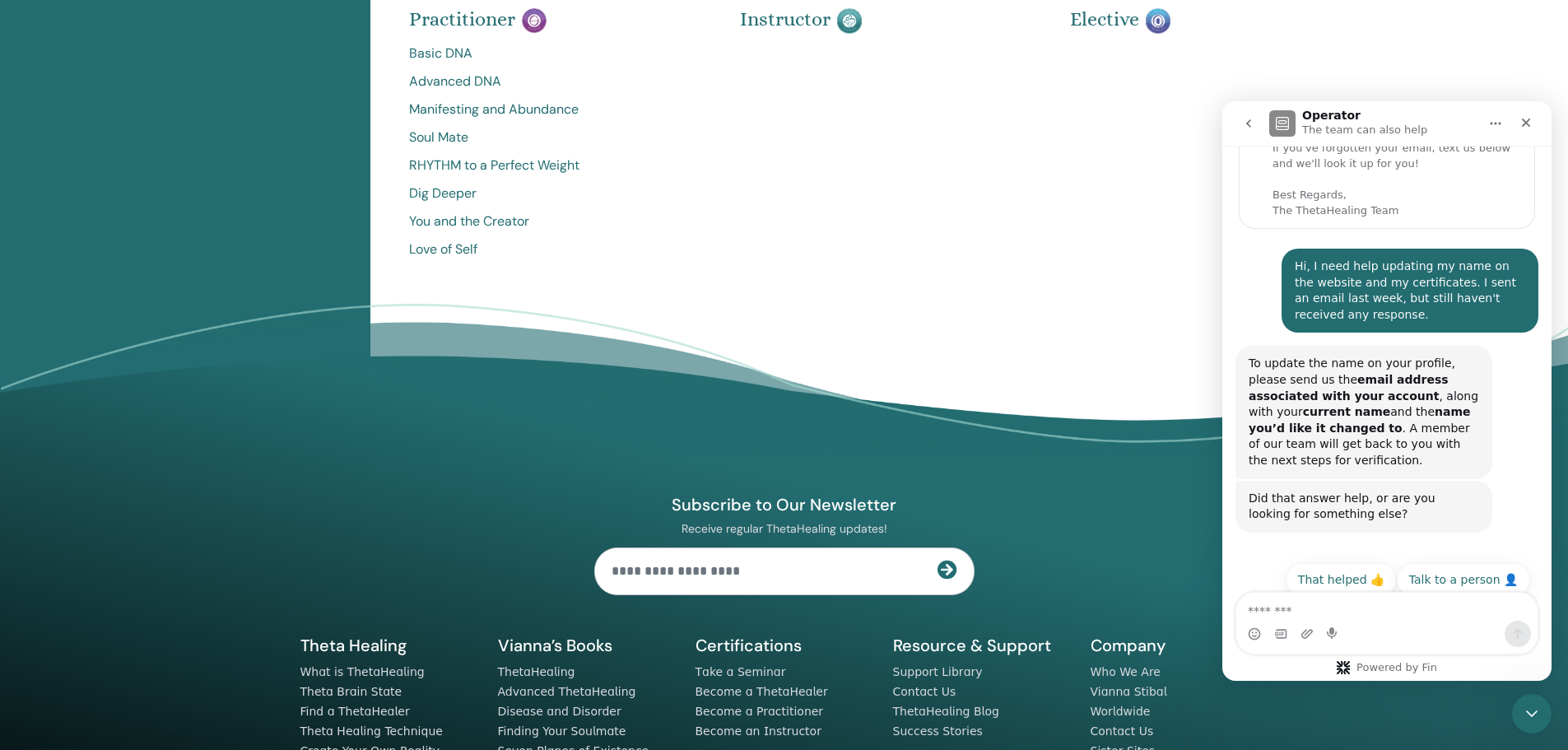
click at [1375, 615] on textarea "Message…" at bounding box center [1387, 606] width 301 height 28
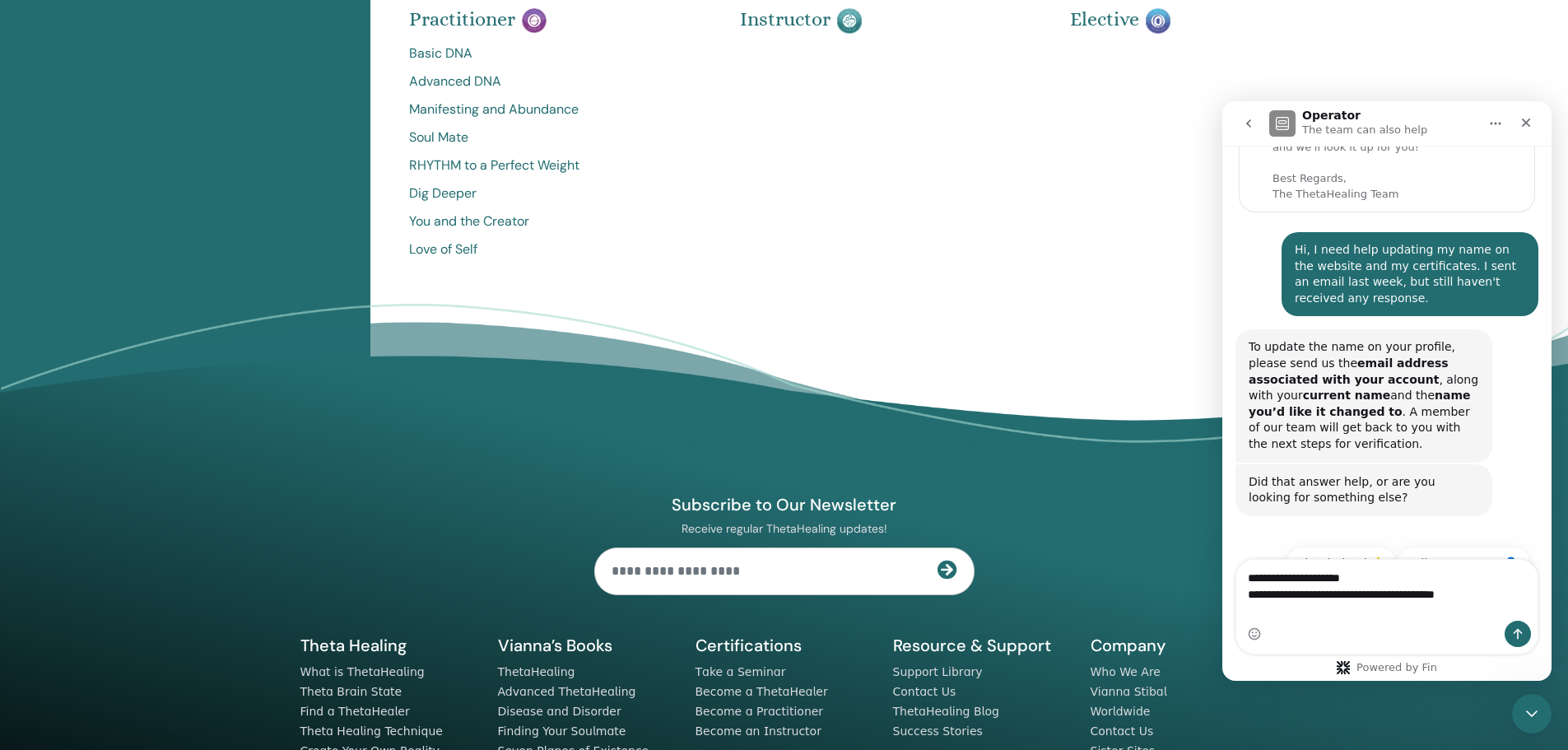
scroll to position [206, 0]
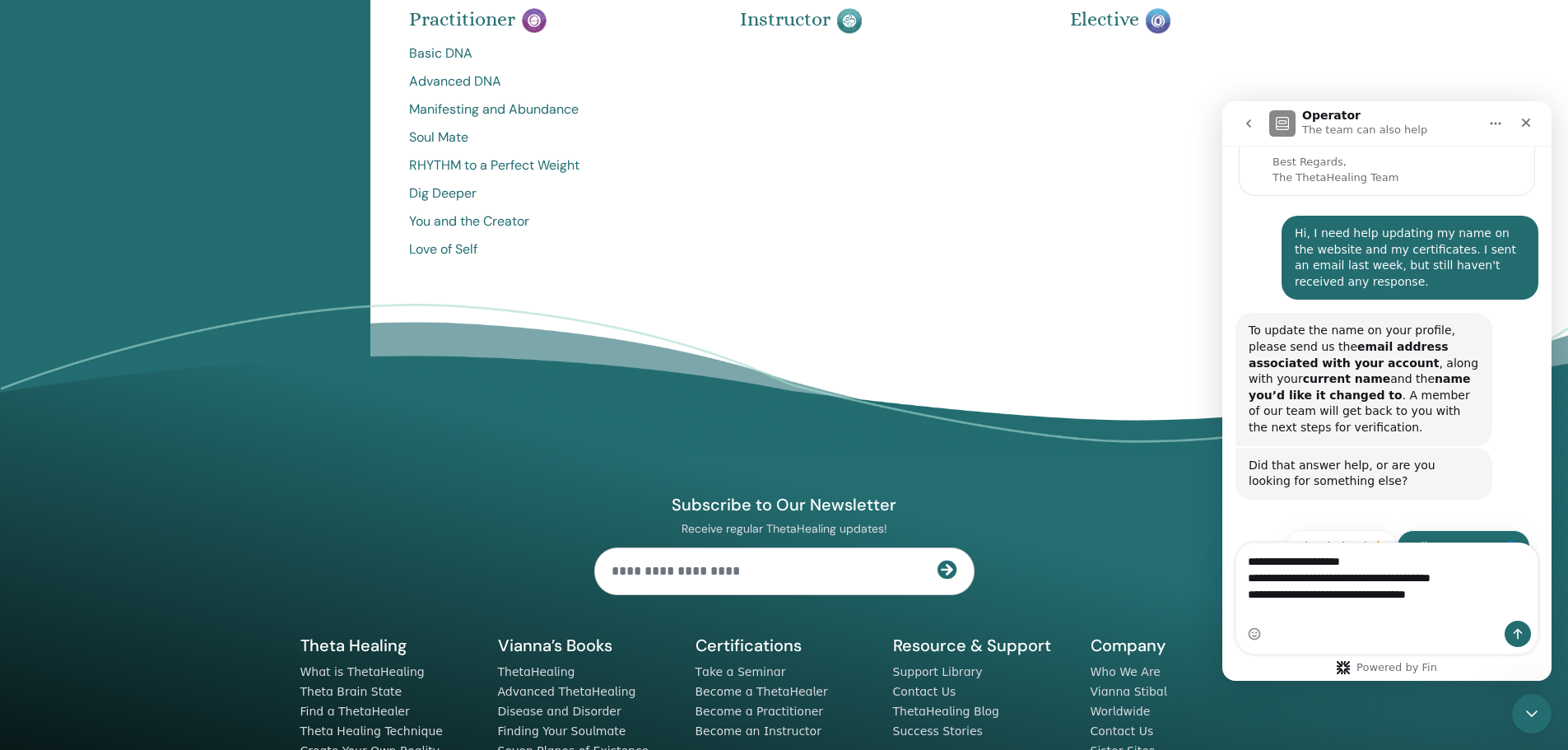
type textarea "**********"
click at [1453, 539] on button "Talk to a person 👤" at bounding box center [1464, 546] width 133 height 33
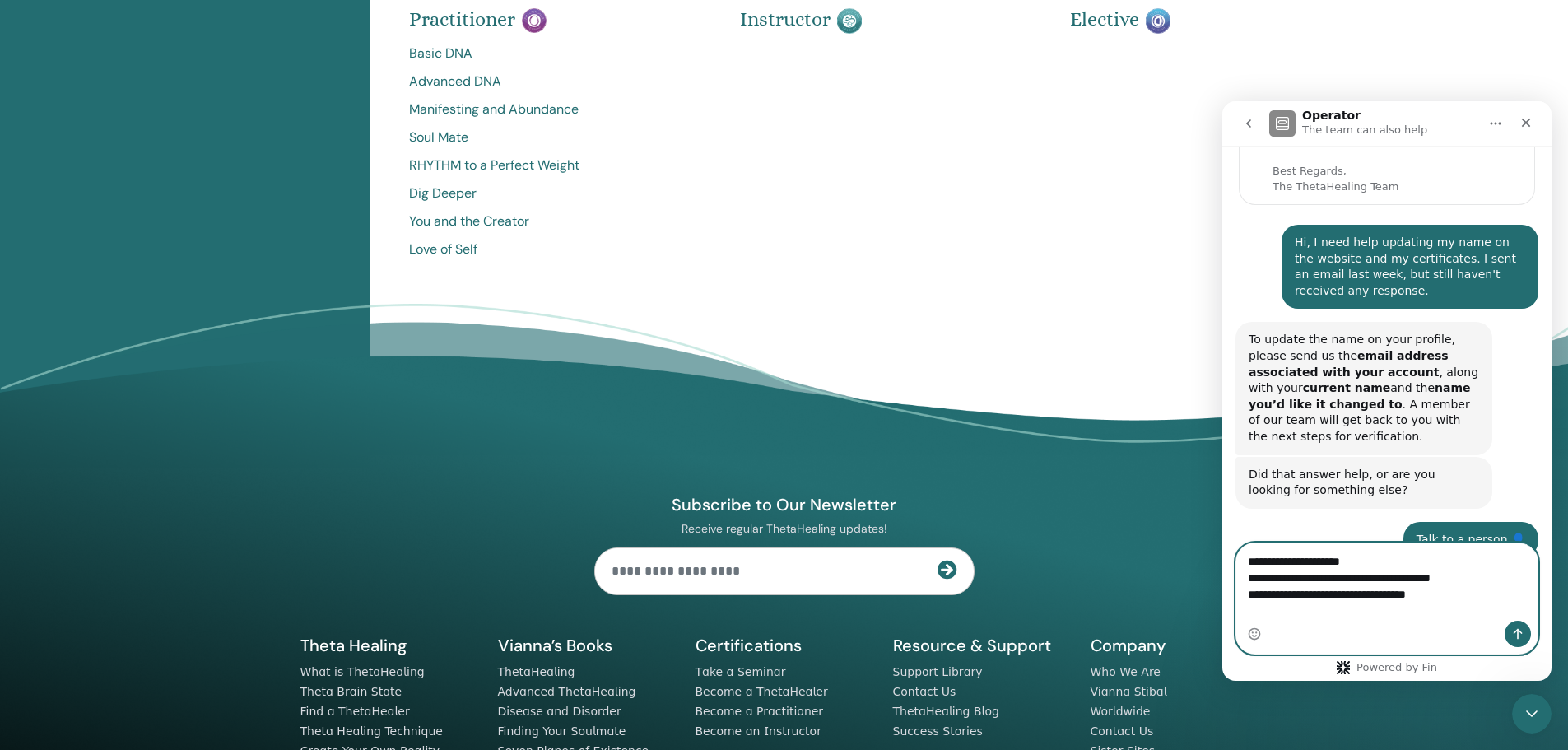
click at [1461, 604] on textarea "**********" at bounding box center [1387, 573] width 301 height 61
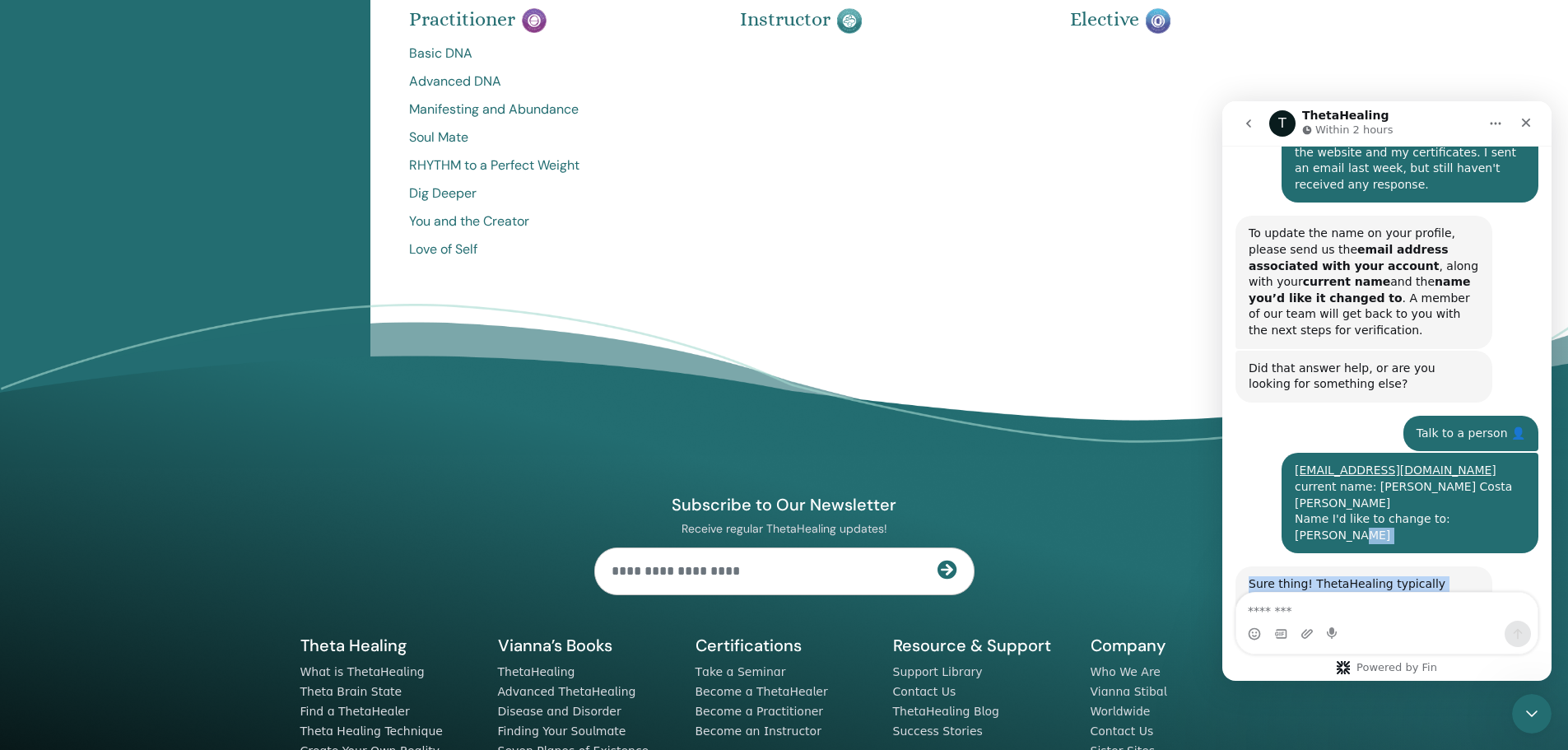
scroll to position [377, 0]
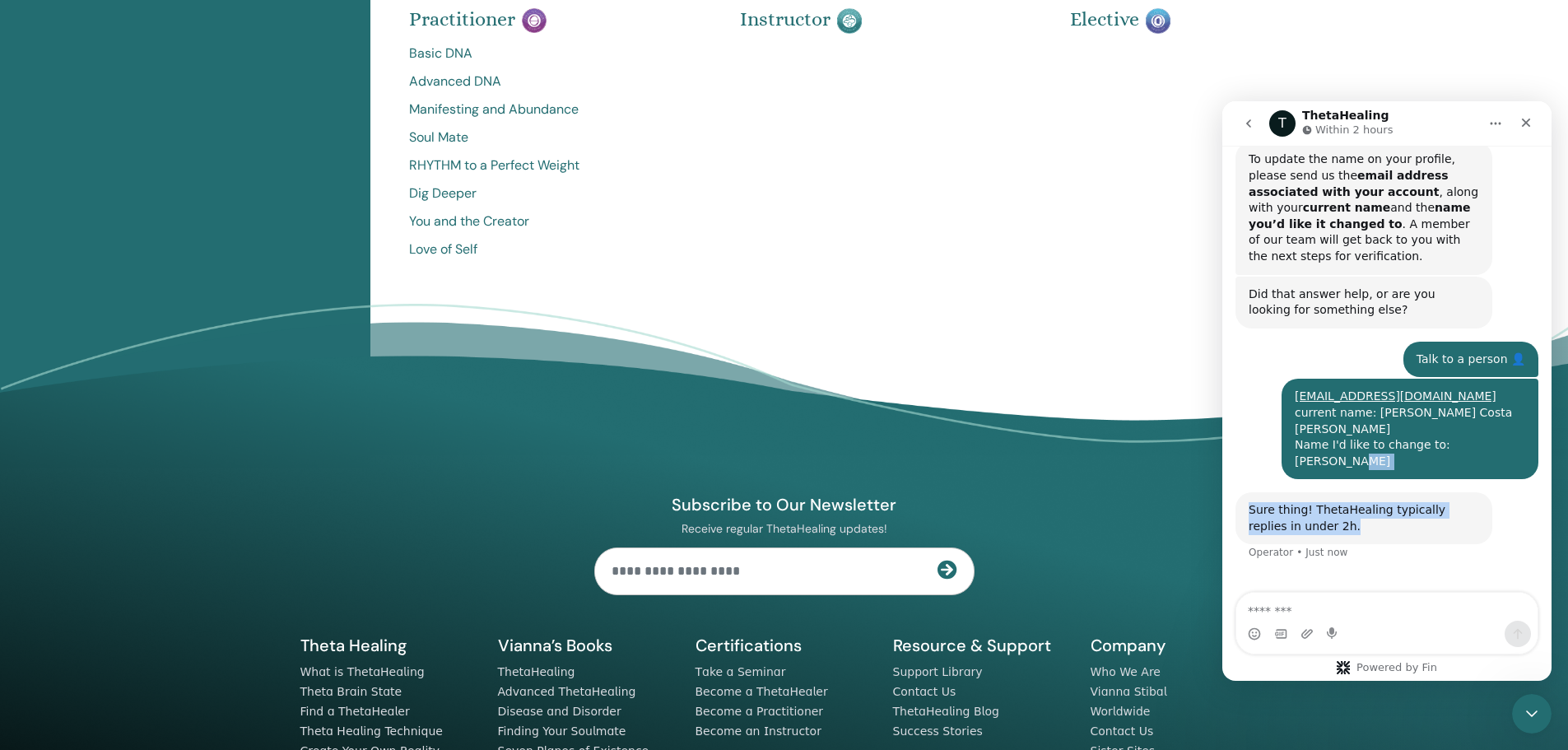
drag, startPoint x: 1482, startPoint y: 505, endPoint x: 1474, endPoint y: 503, distance: 8.2
click at [1474, 503] on div "Hi, I need help updating my name on the website and my certificates. I sent an …" at bounding box center [1387, 312] width 303 height 536
click at [1456, 519] on div "Sure thing! ThetaHealing typically replies in under 2h. Operator • Just now" at bounding box center [1387, 536] width 303 height 88
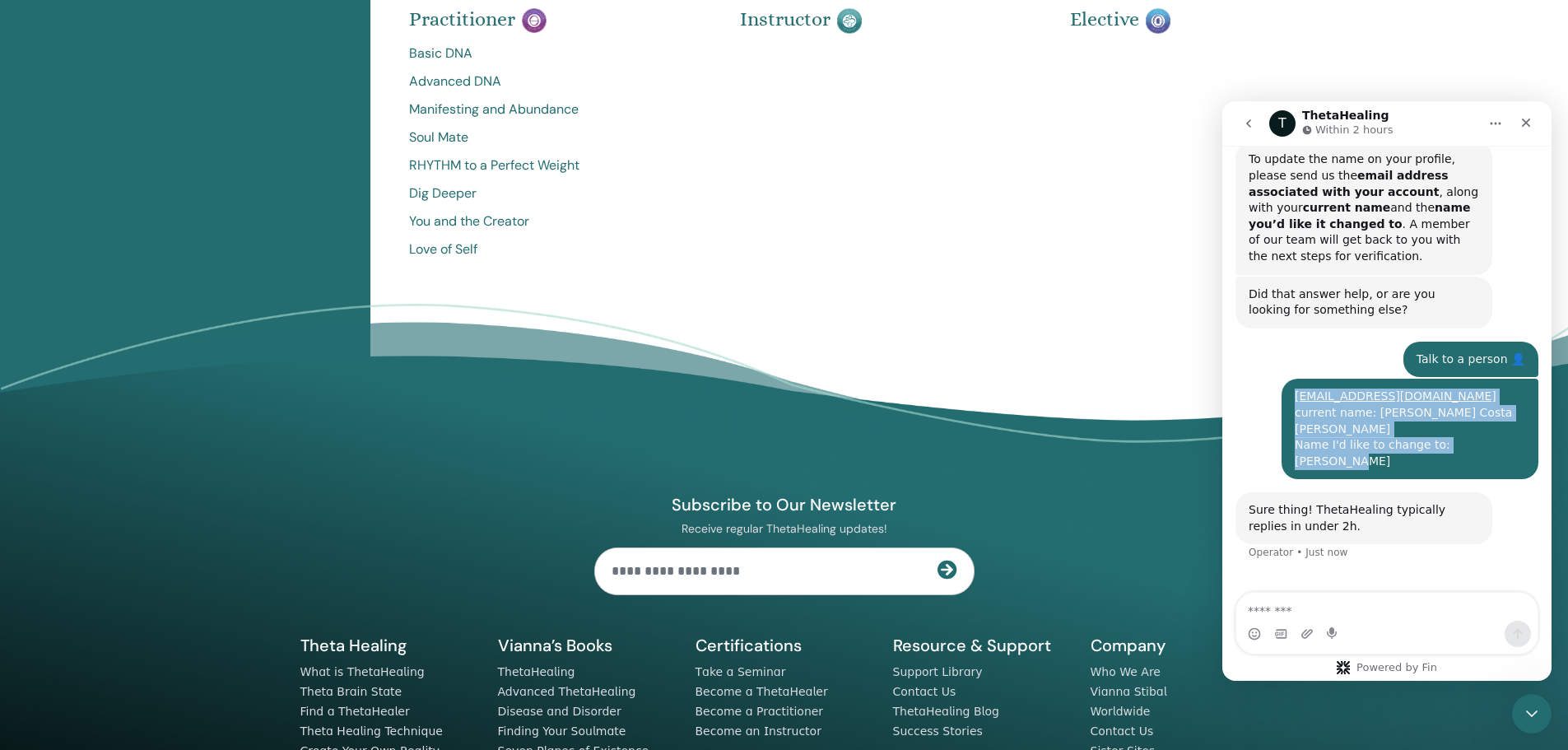
drag, startPoint x: 1484, startPoint y: 428, endPoint x: 1283, endPoint y: 386, distance: 205.3
click at [1283, 386] on div "igorlramalho@gmail.com current name: Igor Luan Soares Costa Ramalho Name I'd li…" at bounding box center [1410, 428] width 257 height 100
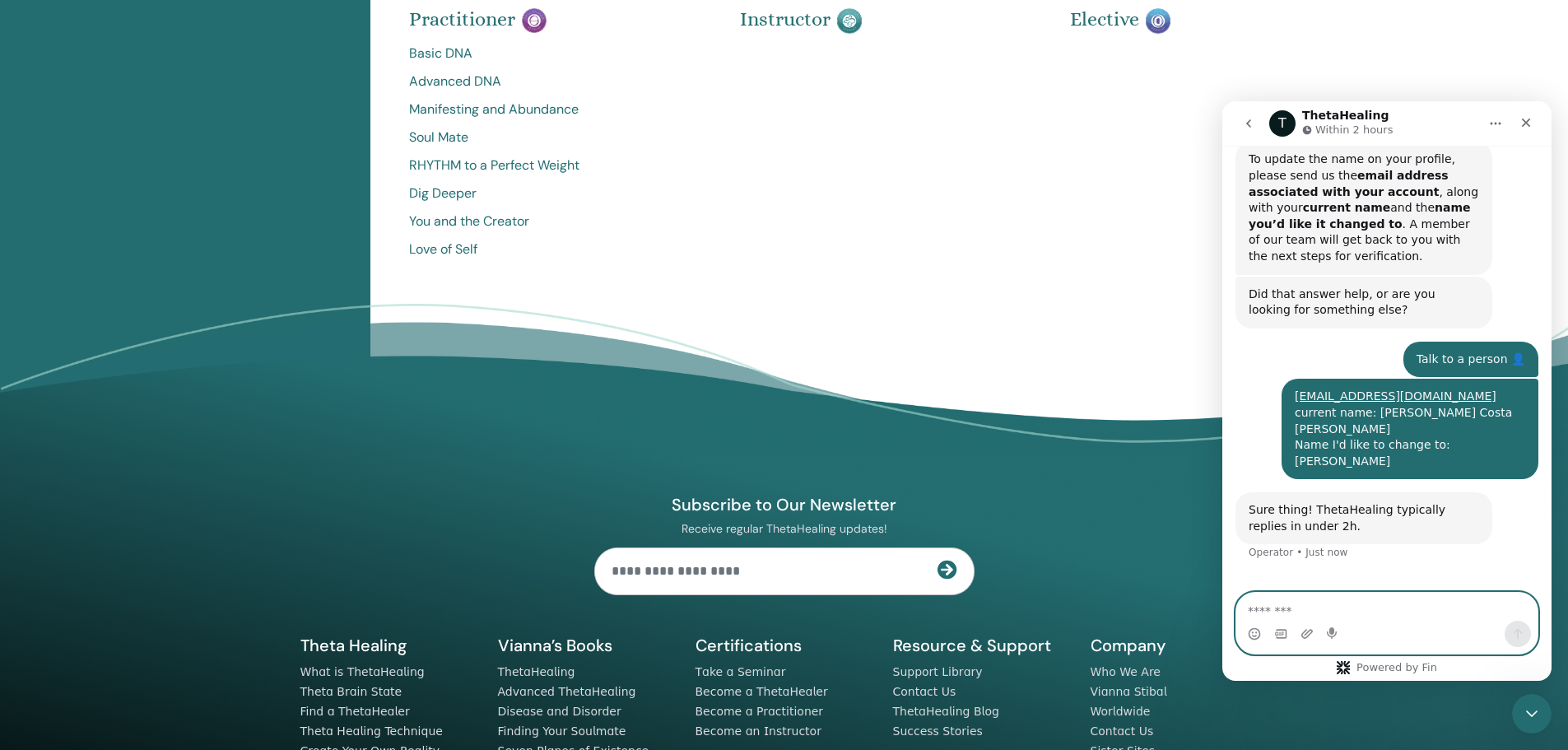
click at [1397, 610] on textarea "Message…" at bounding box center [1387, 606] width 301 height 28
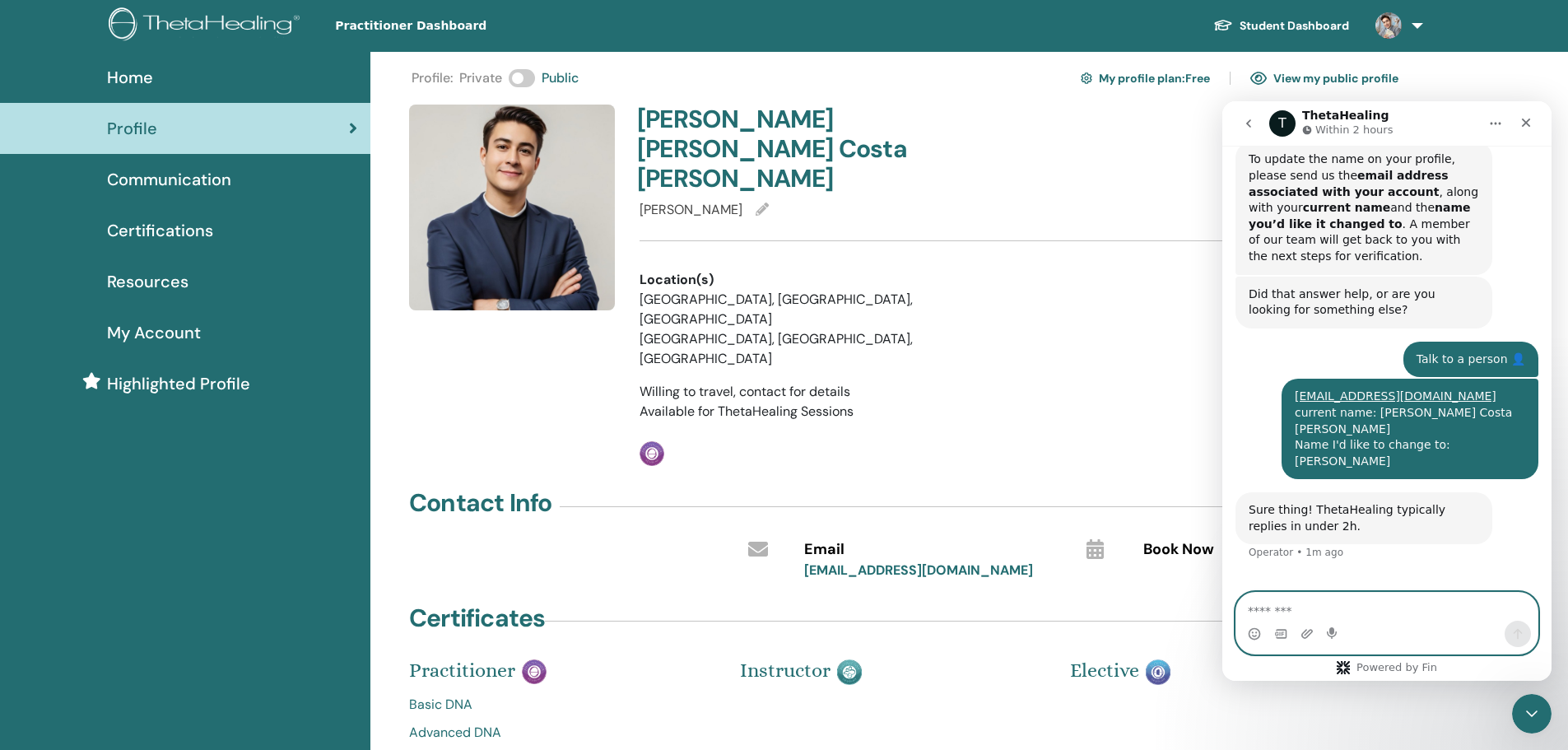
scroll to position [0, 0]
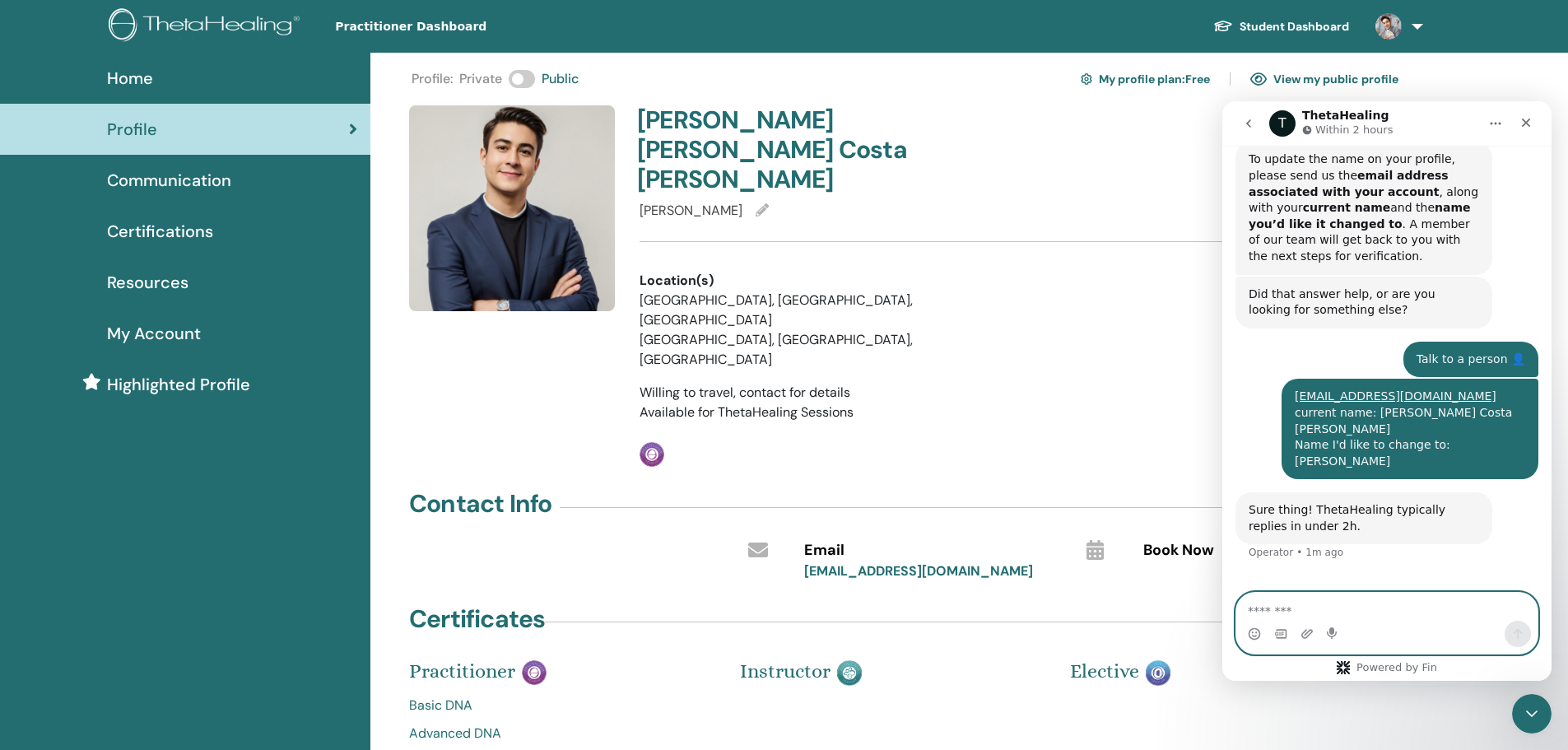
click at [1413, 607] on textarea "Message…" at bounding box center [1387, 606] width 301 height 28
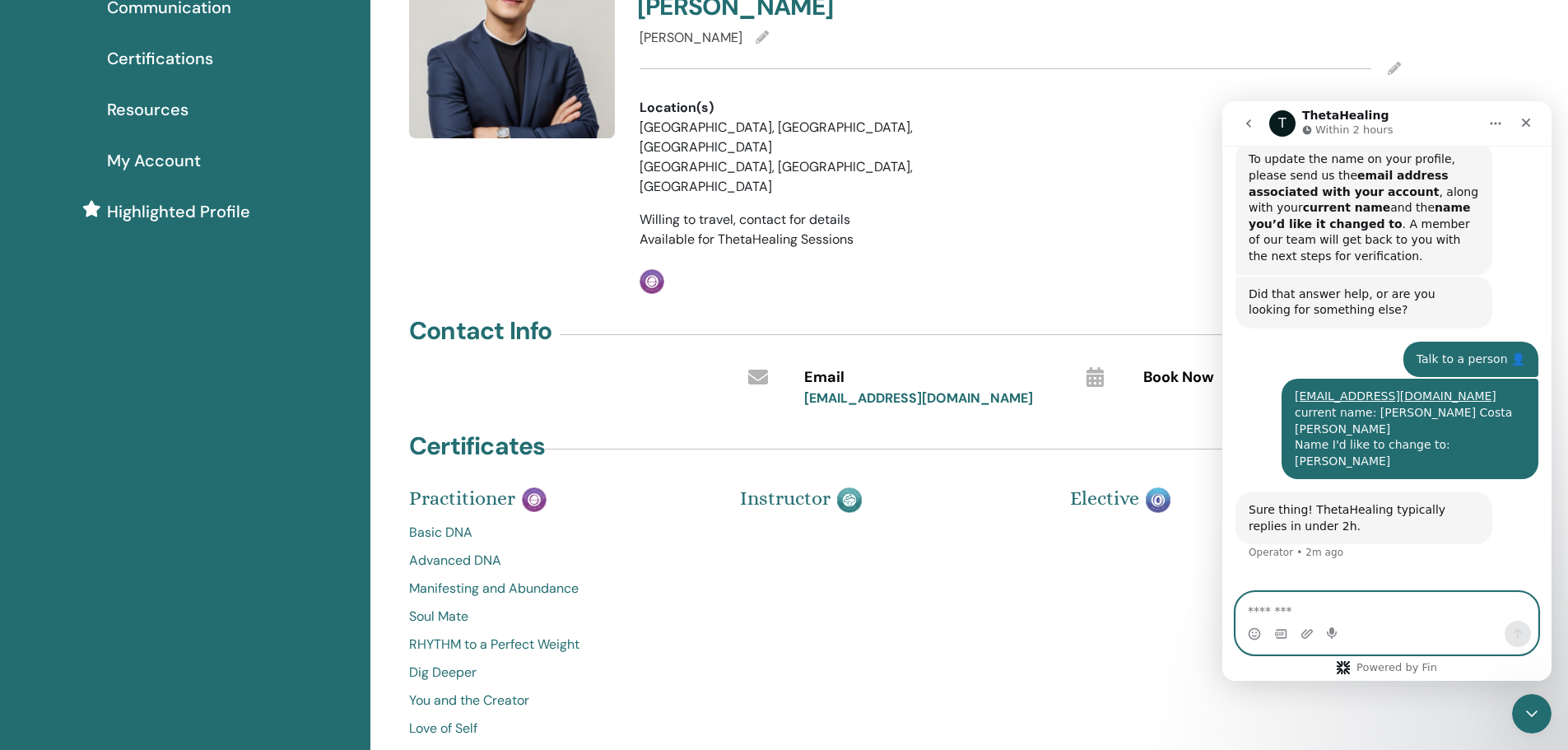
scroll to position [247, 0]
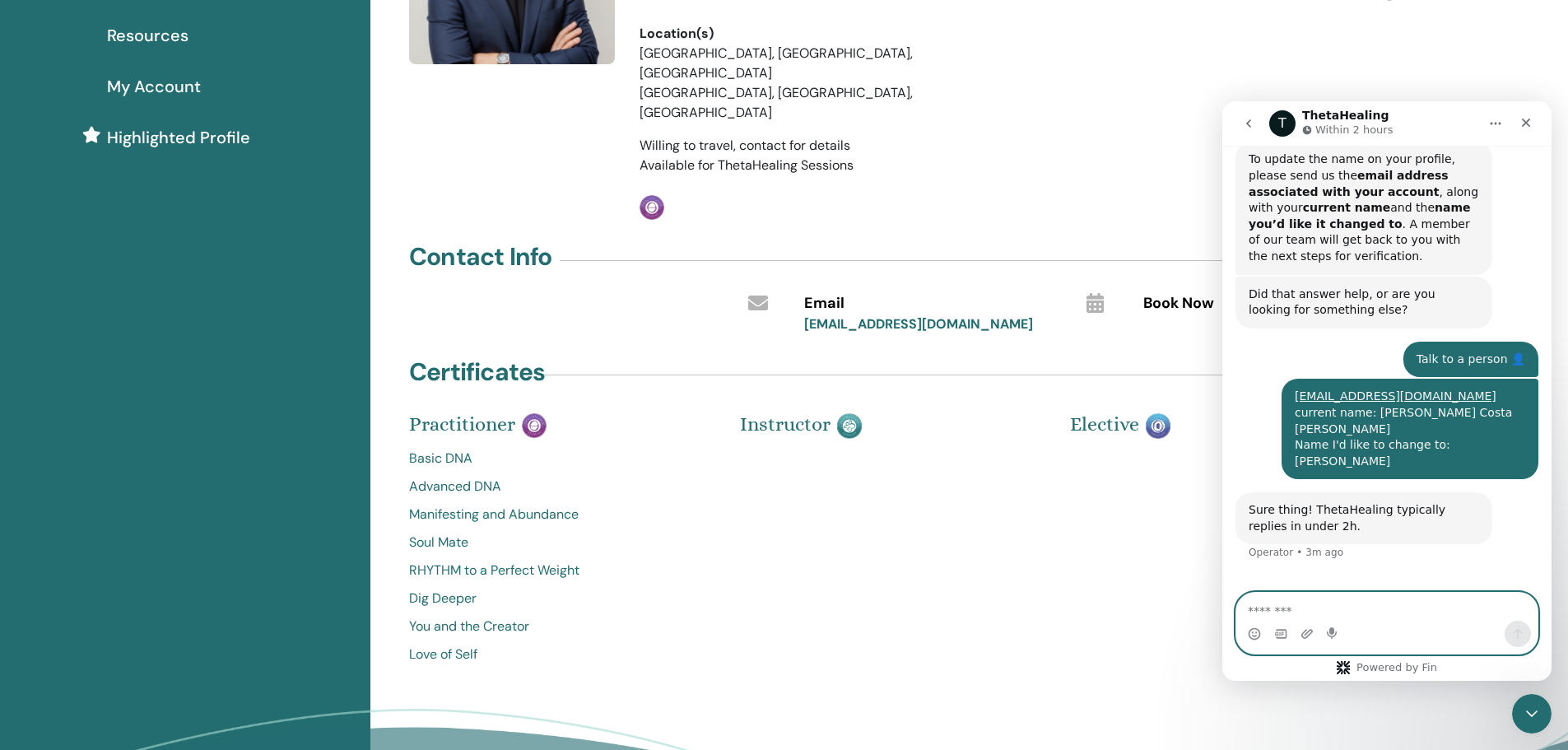
click at [1396, 610] on textarea "Message…" at bounding box center [1387, 606] width 301 height 28
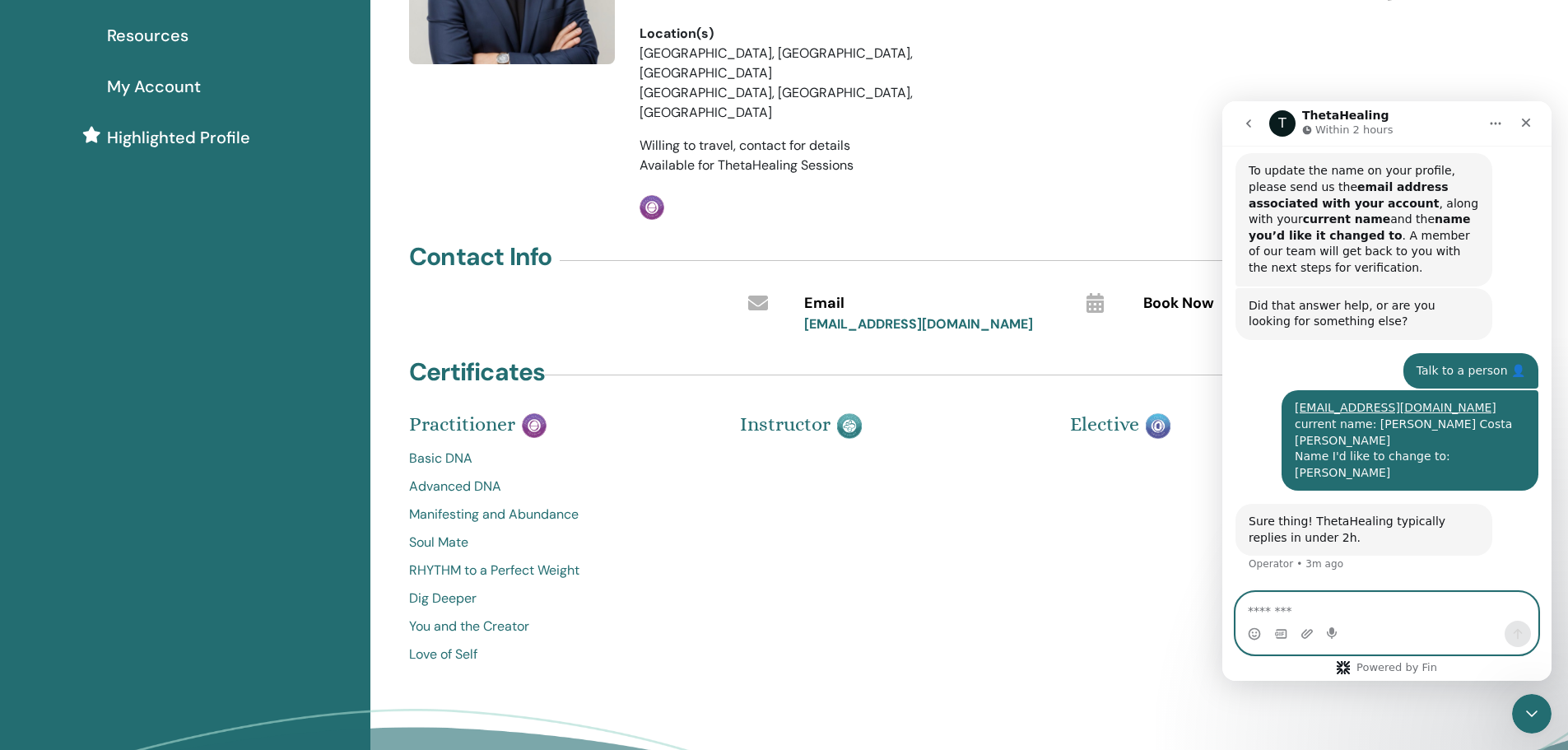
scroll to position [377, 0]
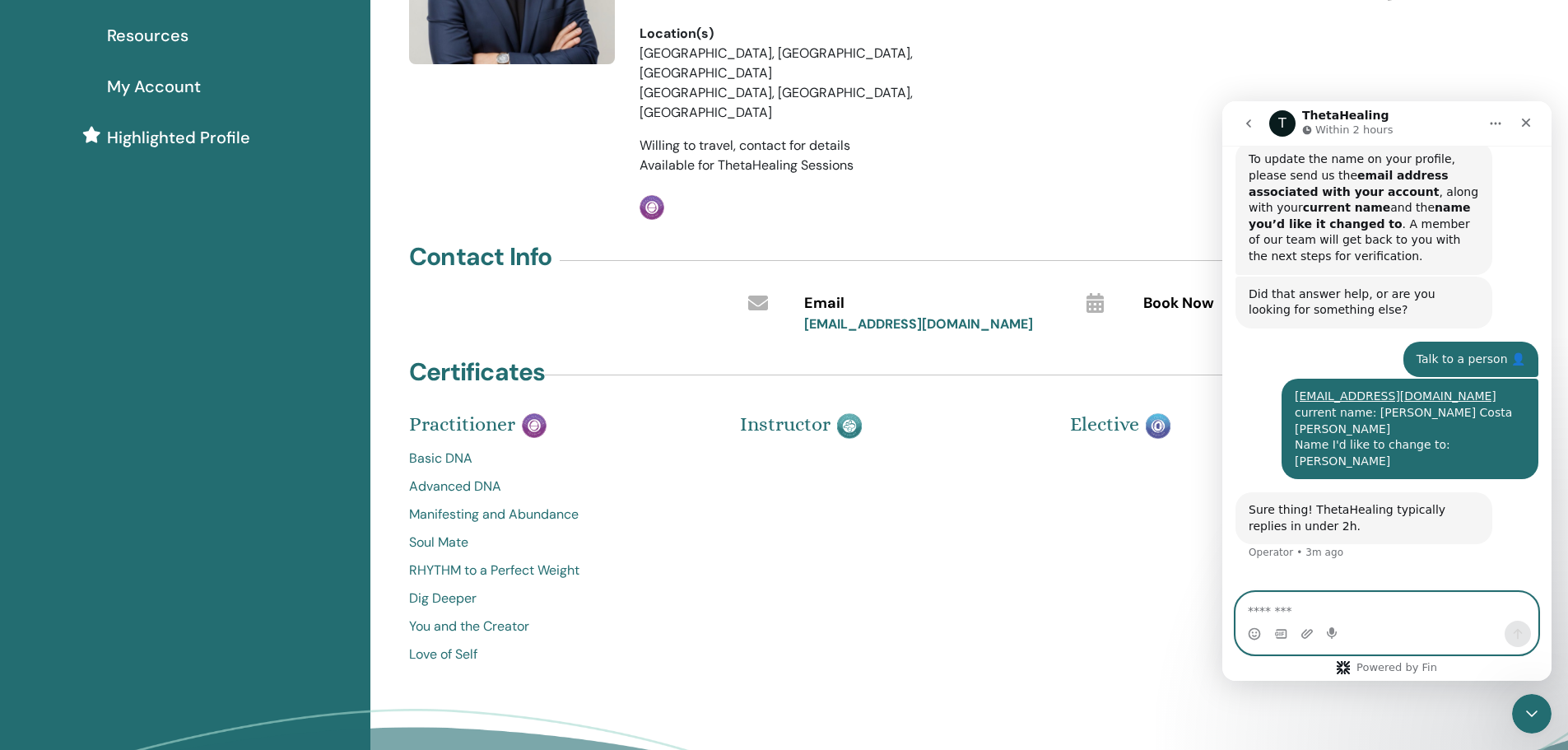
click at [1336, 610] on textarea "Message…" at bounding box center [1387, 606] width 301 height 28
click at [1397, 602] on textarea "Message…" at bounding box center [1387, 606] width 301 height 28
type textarea "**"
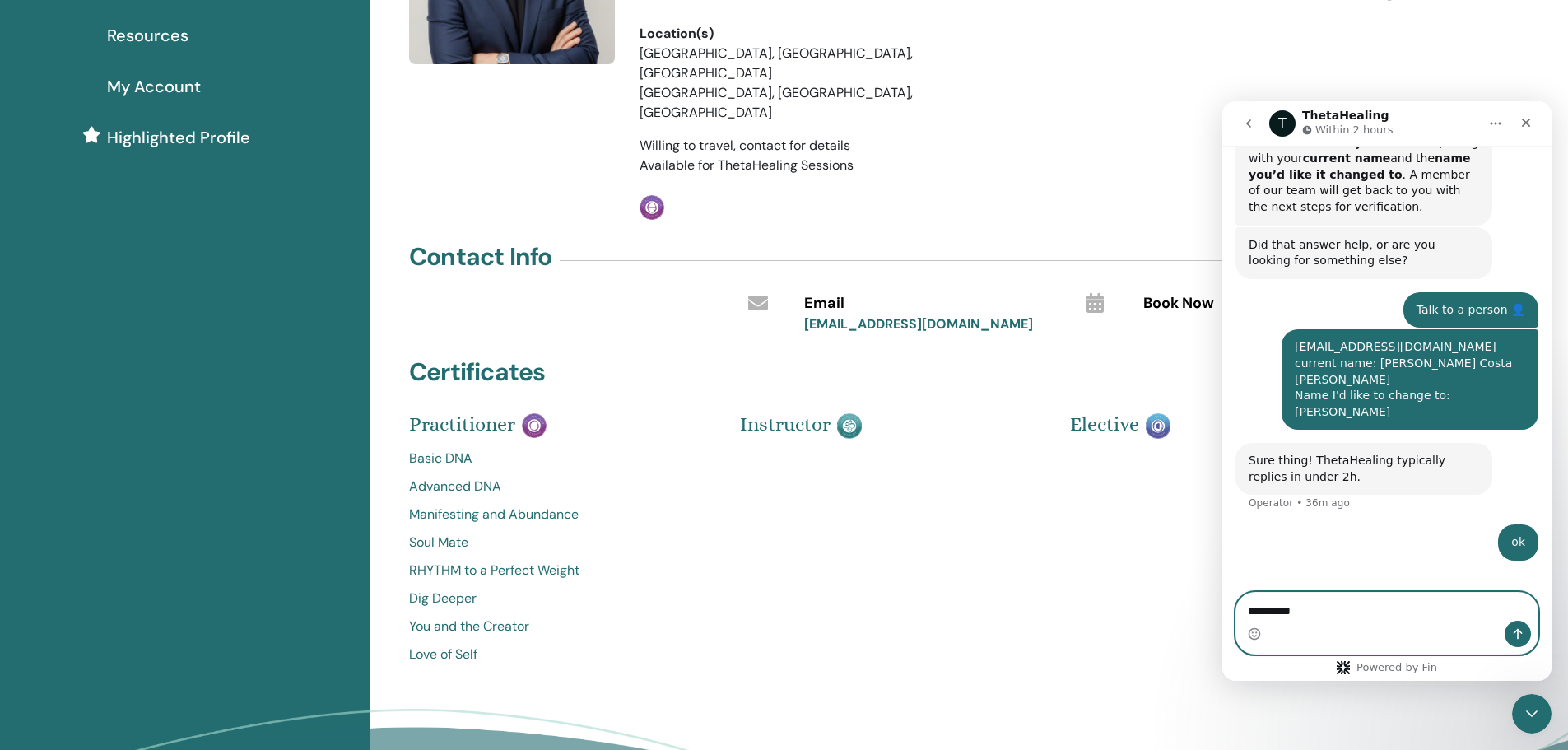
type textarea "**********"
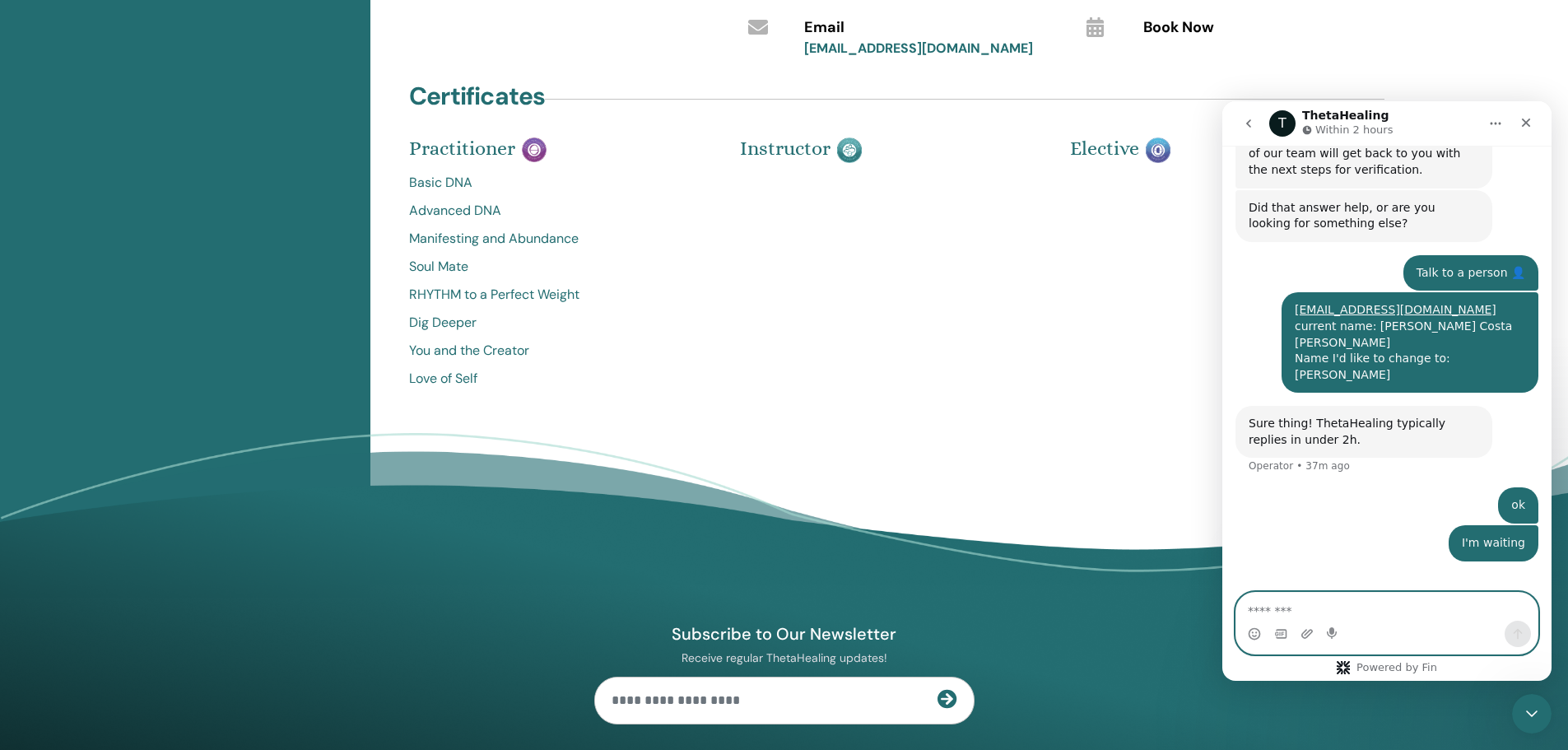
scroll to position [651, 0]
